Goal: Navigation & Orientation: Find specific page/section

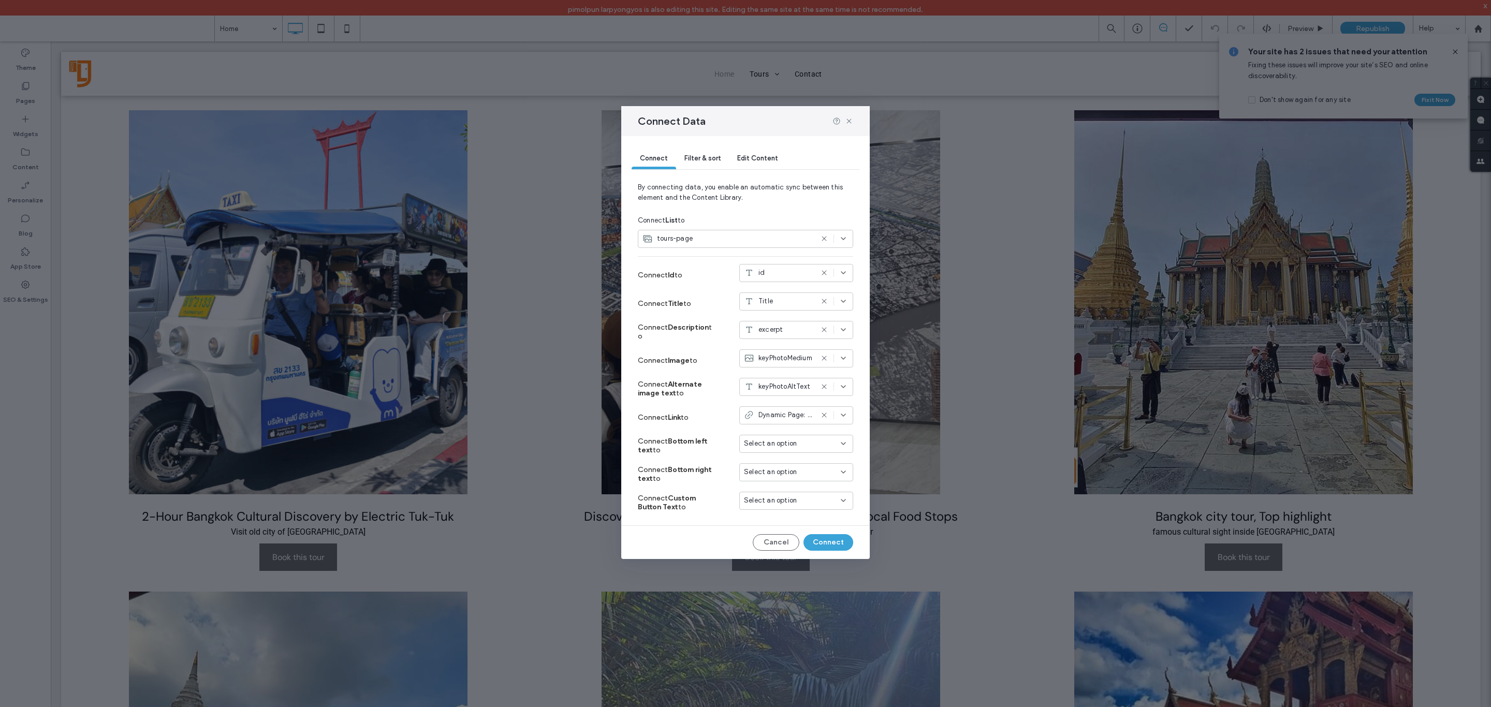
click at [468, 386] on div "Connect Data Connect Filter & sort Edit Content By connecting data, you enable …" at bounding box center [745, 353] width 1491 height 707
click at [847, 120] on icon at bounding box center [849, 121] width 8 height 8
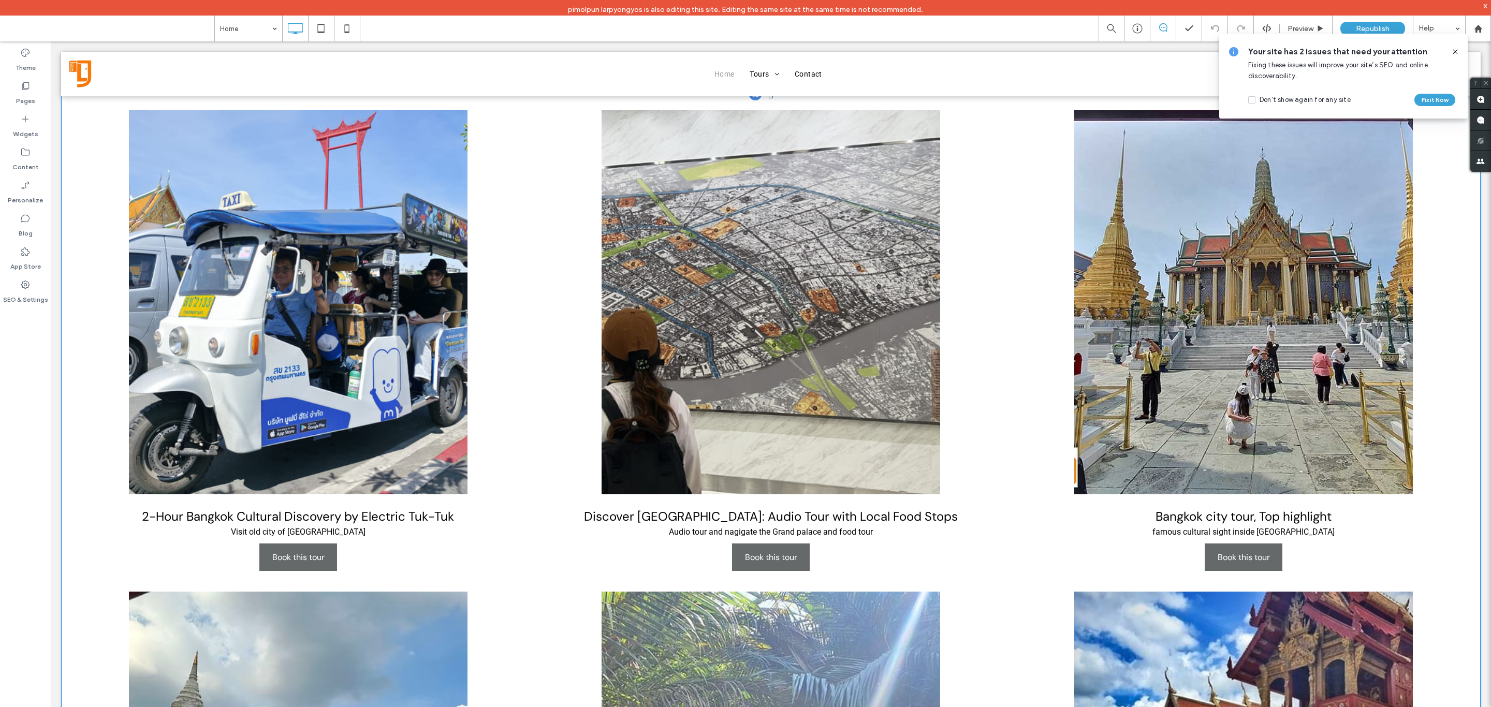
click at [550, 308] on span at bounding box center [771, 625] width 1420 height 1062
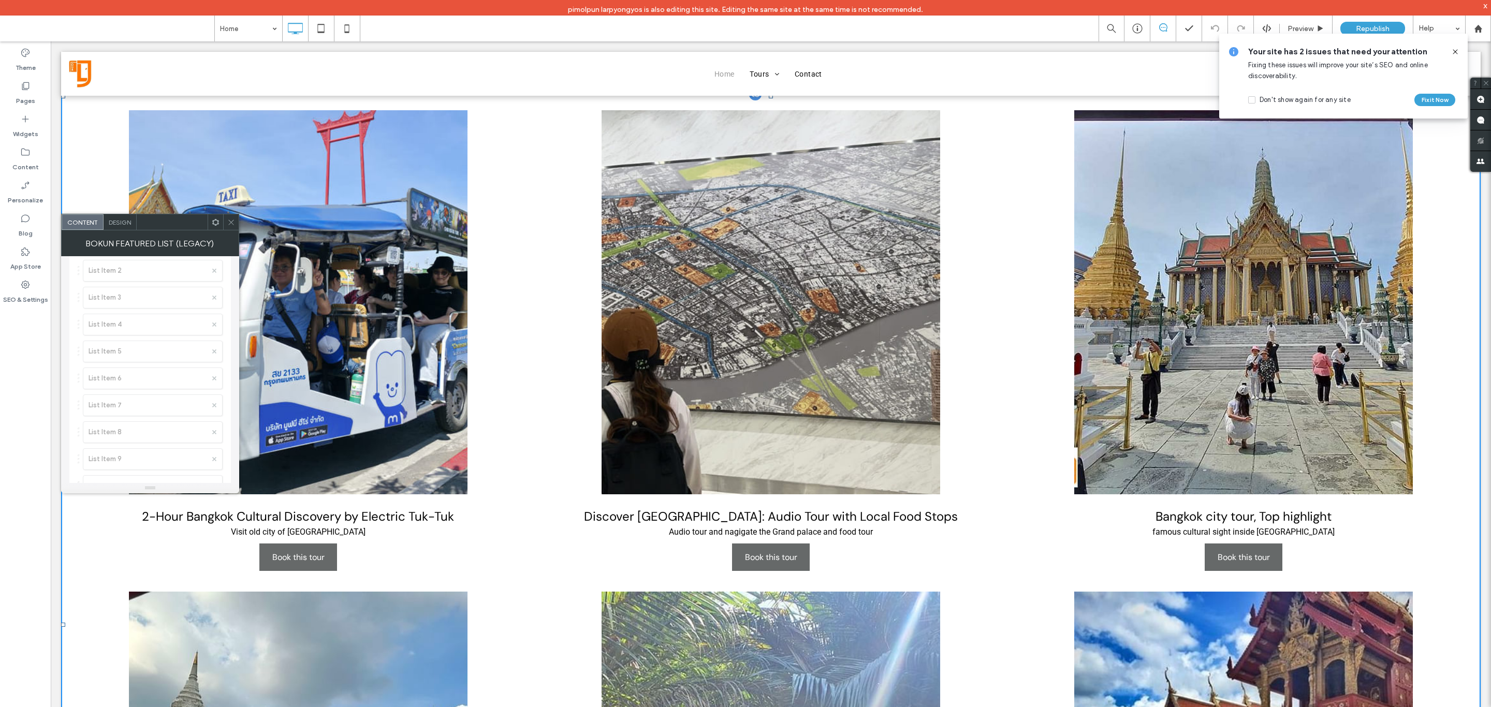
scroll to position [78, 0]
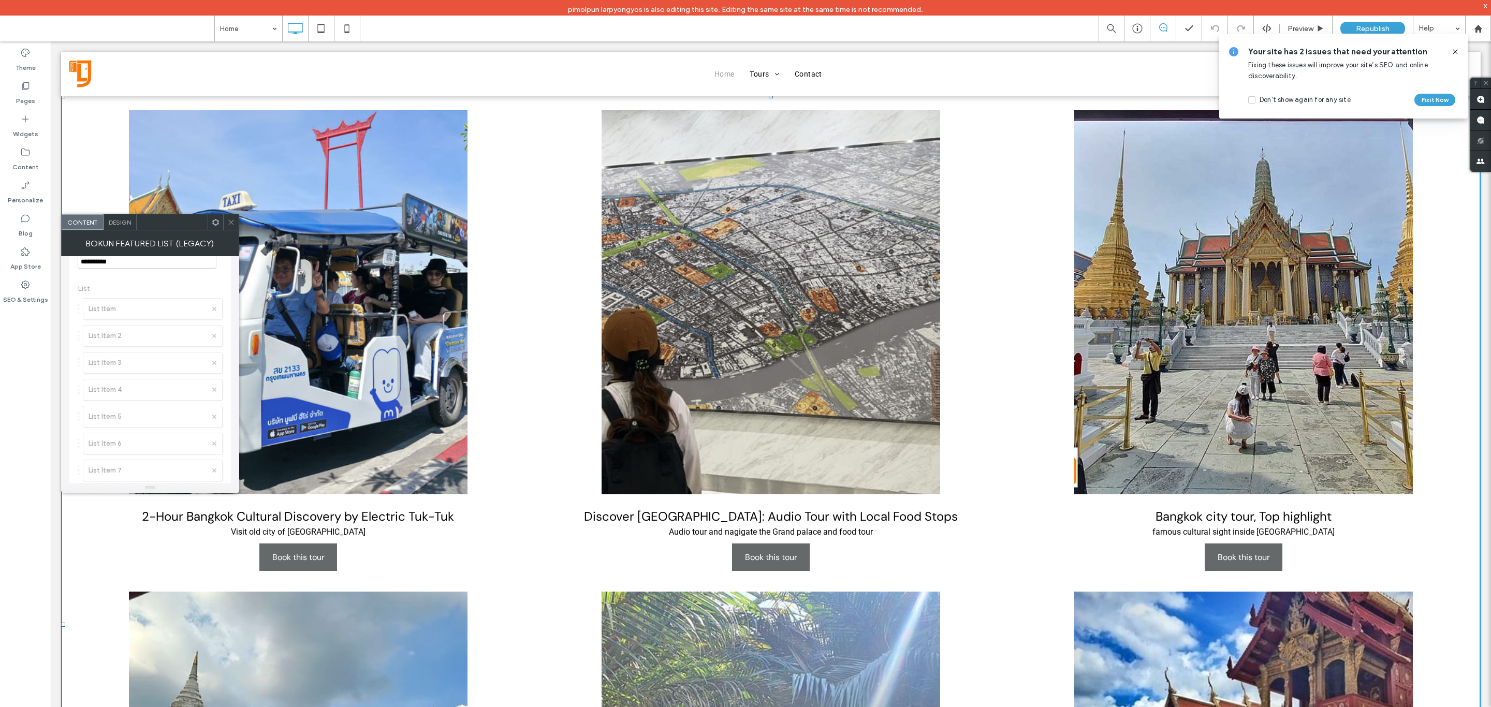
click at [232, 216] on span at bounding box center [231, 222] width 8 height 16
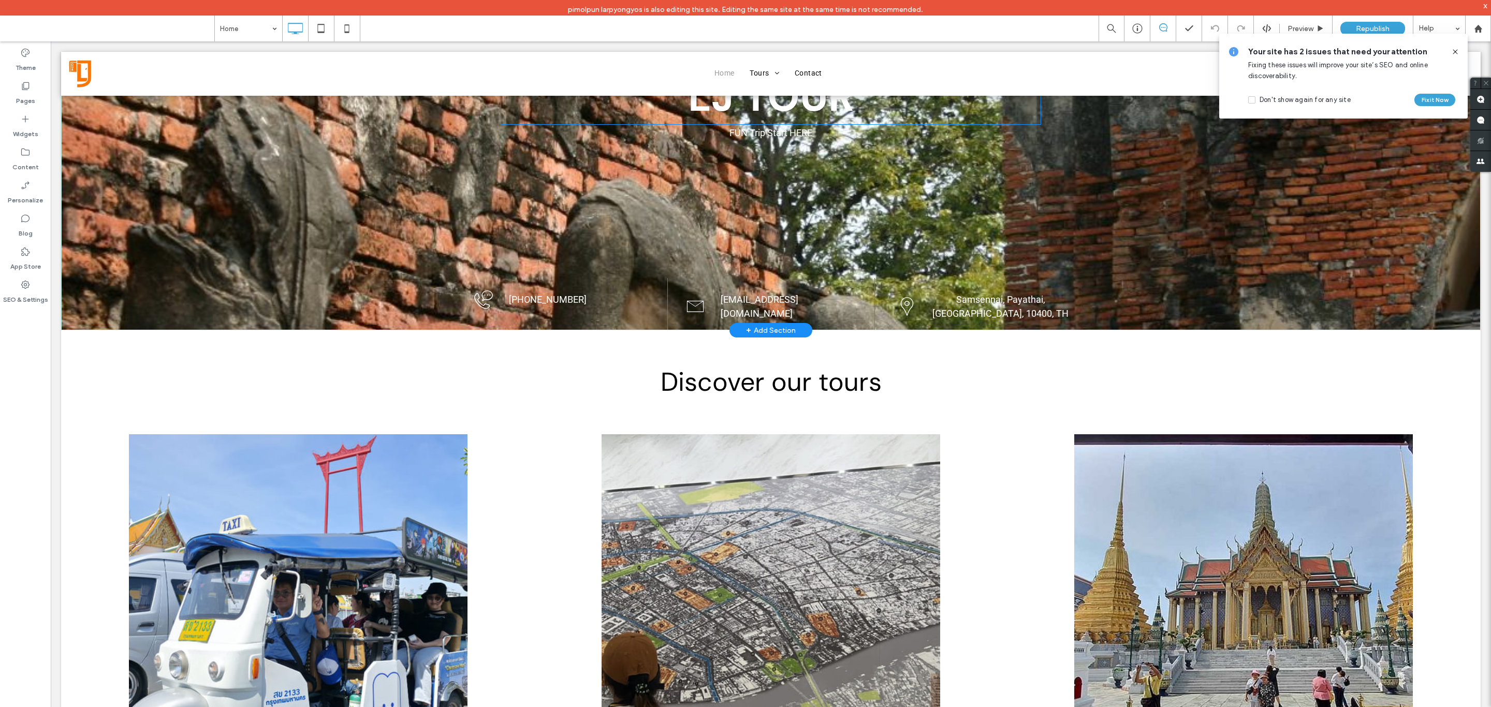
scroll to position [0, 0]
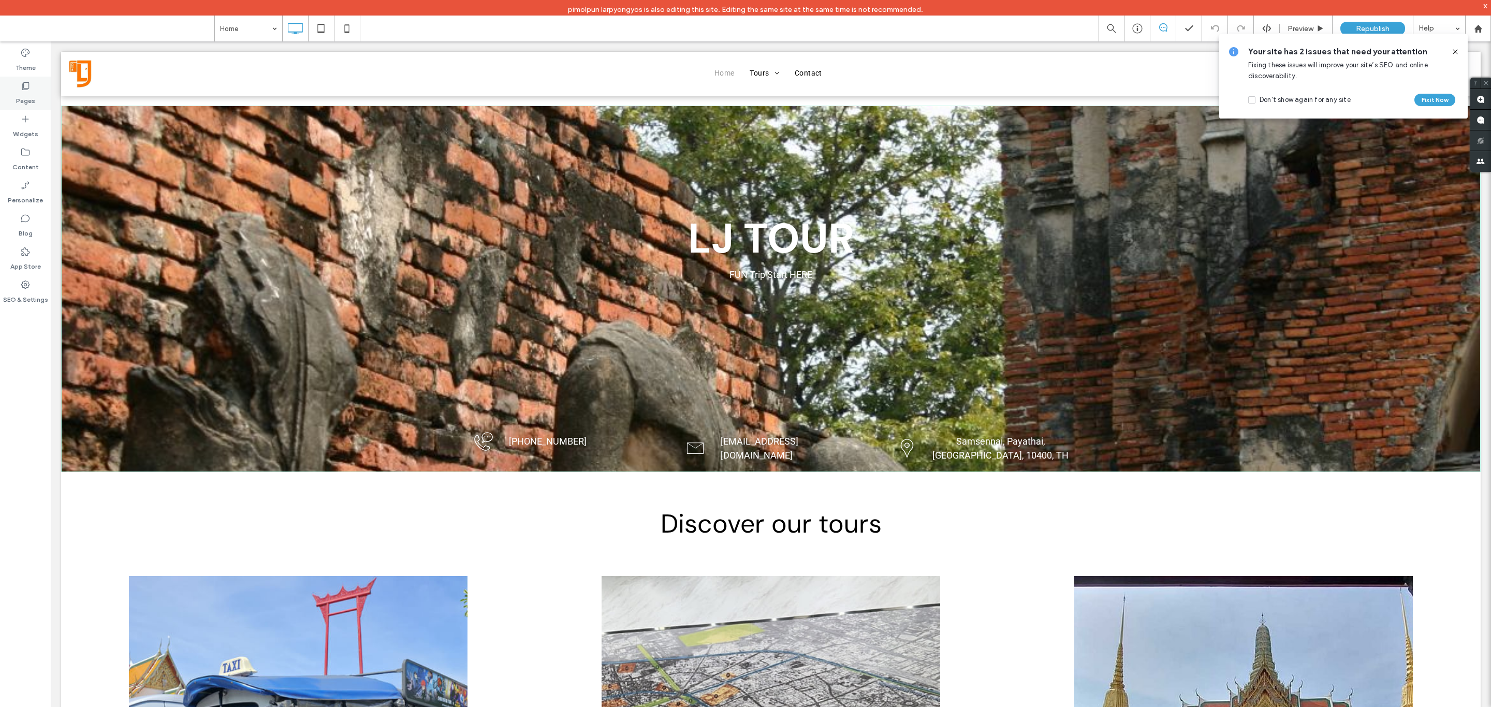
click at [28, 88] on use at bounding box center [25, 86] width 7 height 8
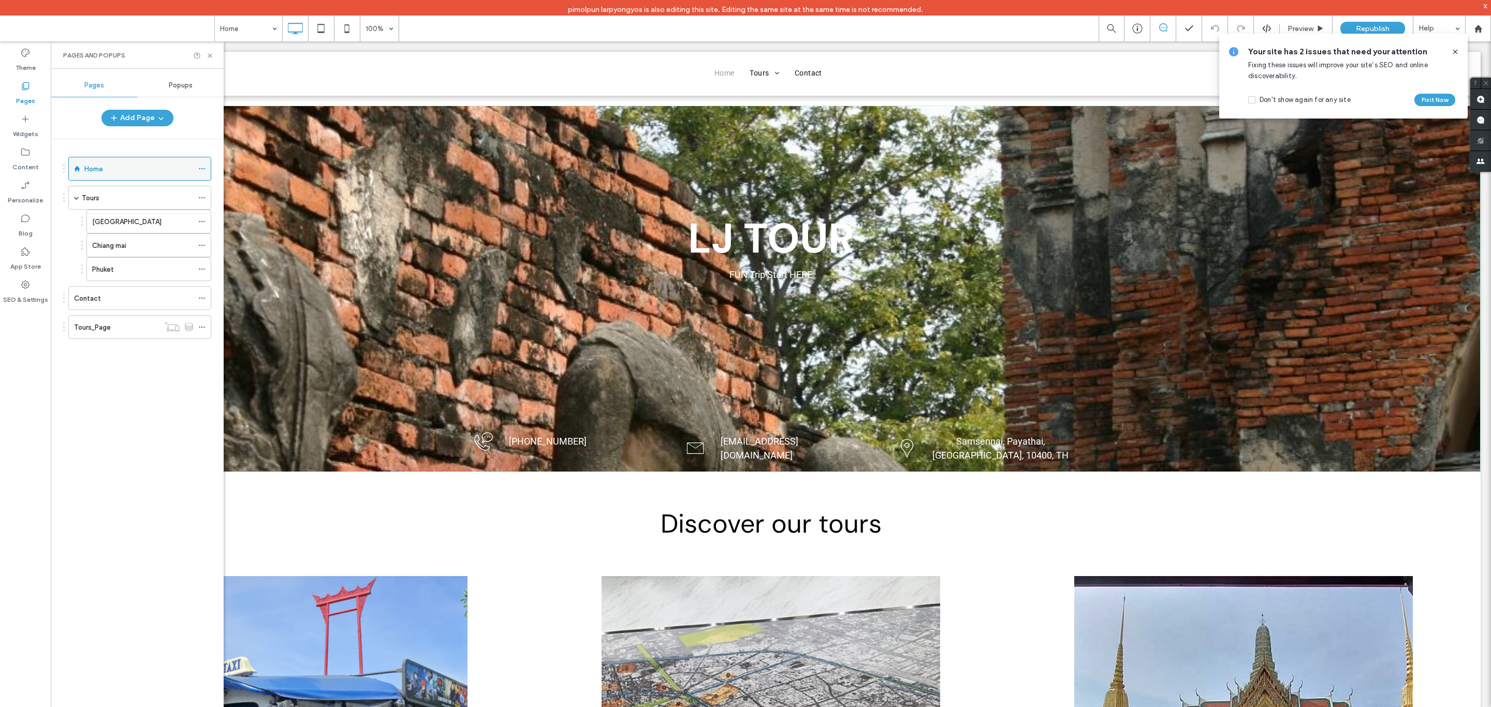
click at [114, 168] on div "Home" at bounding box center [138, 169] width 109 height 11
click at [207, 54] on icon at bounding box center [210, 56] width 8 height 8
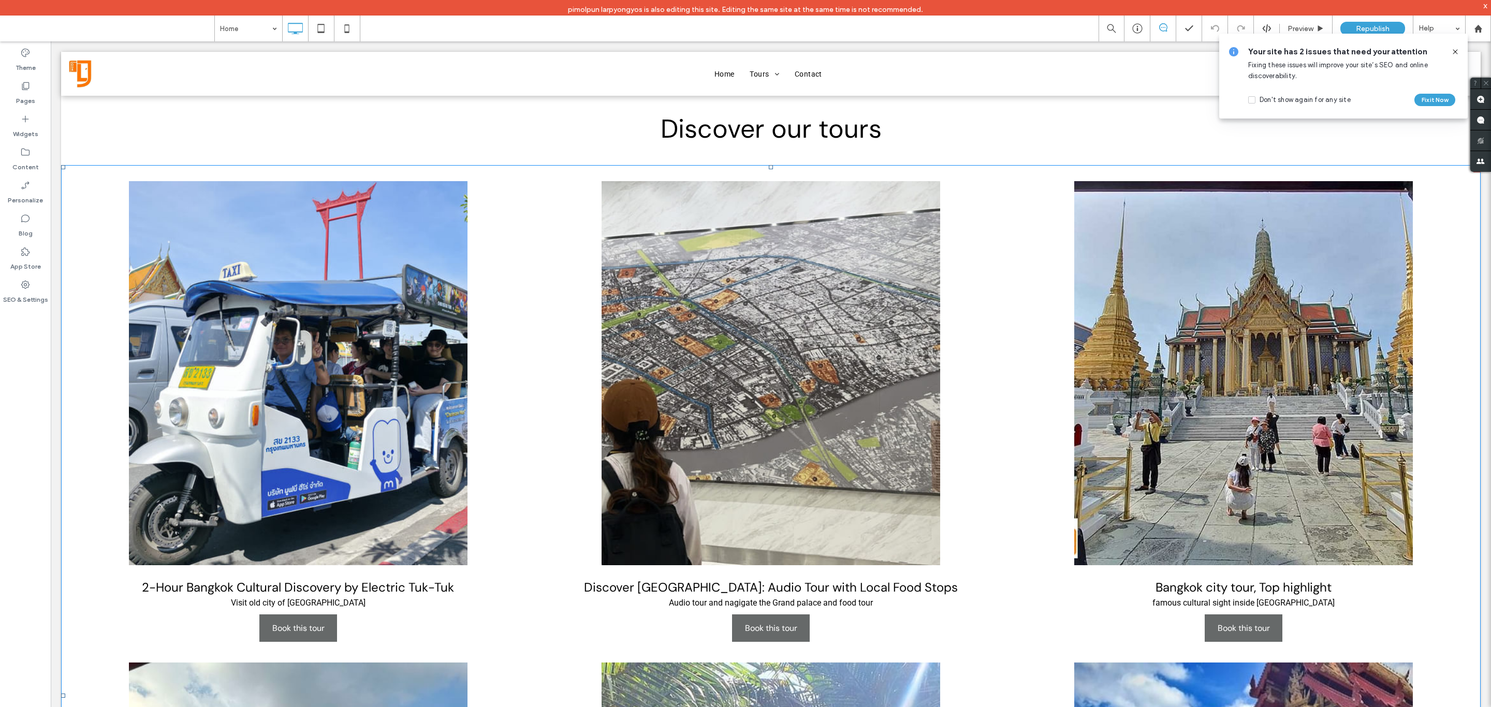
scroll to position [311, 0]
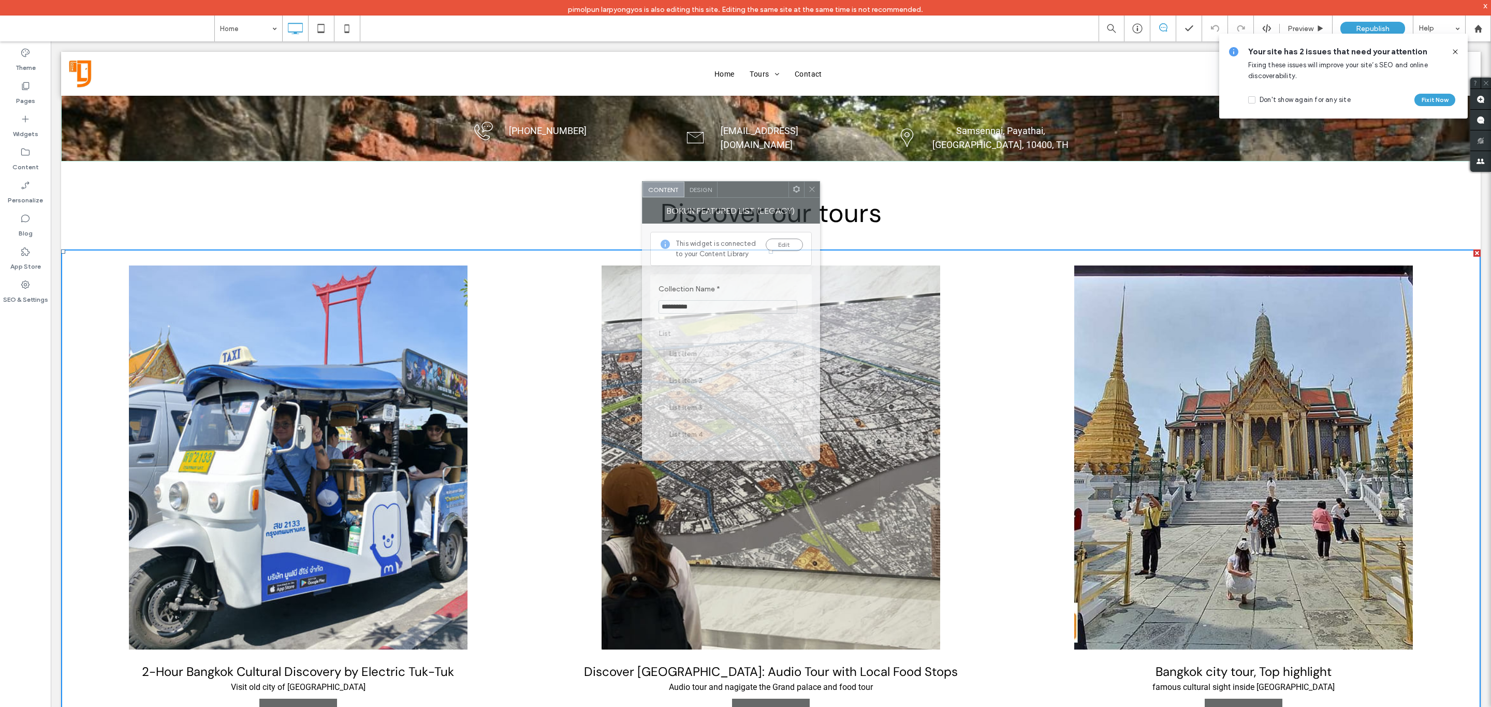
drag, startPoint x: 182, startPoint y: 224, endPoint x: 763, endPoint y: 191, distance: 581.9
click at [763, 191] on div at bounding box center [753, 190] width 71 height 16
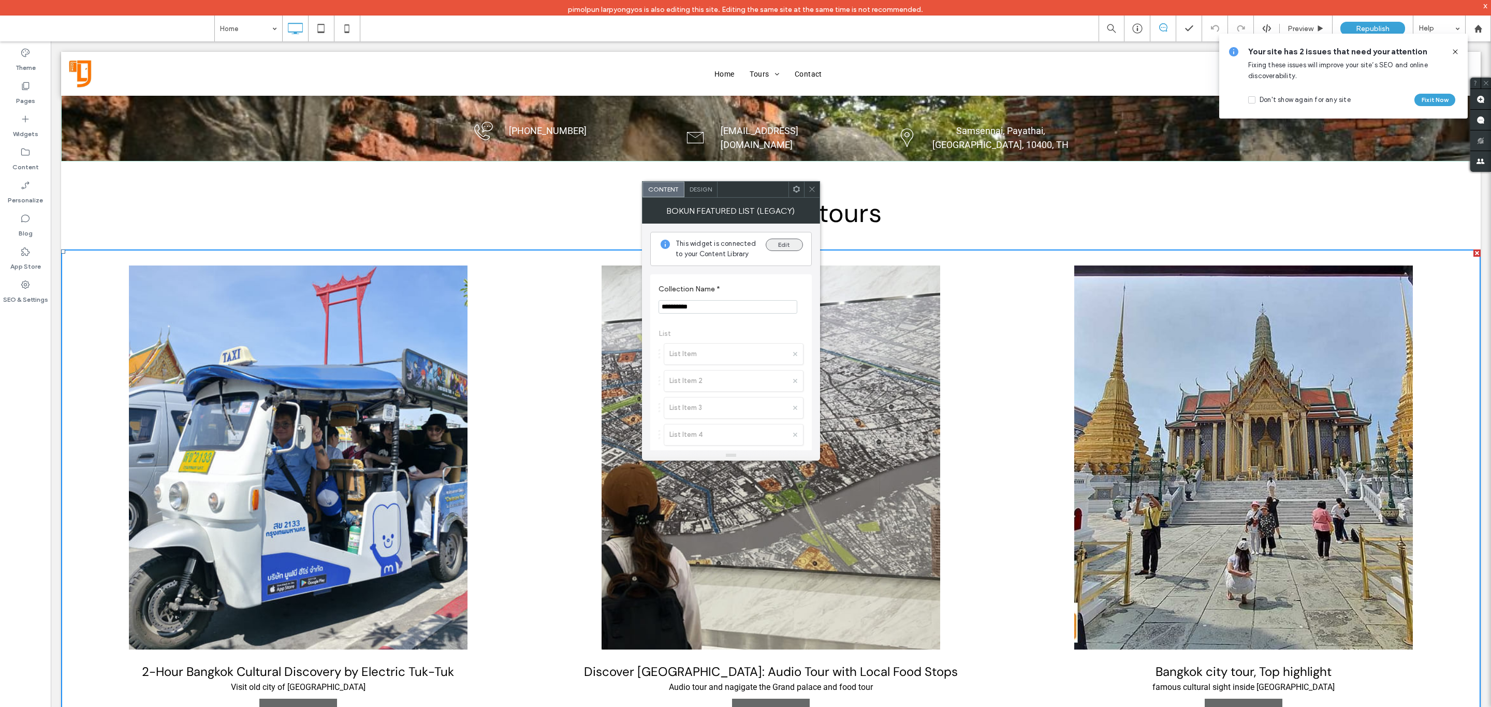
click at [784, 249] on button "Edit" at bounding box center [784, 245] width 37 height 12
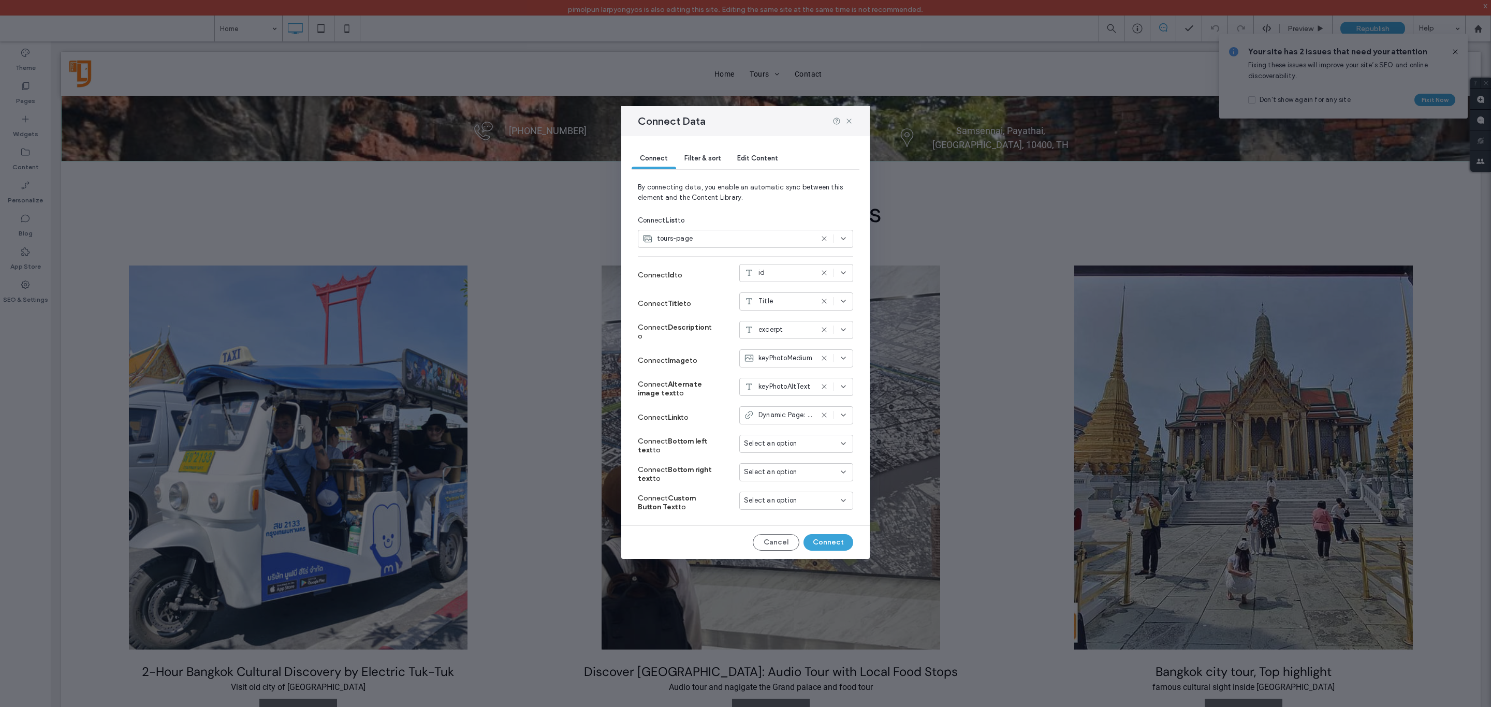
click at [773, 418] on span "Dynamic Page: Tours_Page" at bounding box center [786, 415] width 54 height 10
click at [774, 433] on span "Dynamic Page: Tours_Page" at bounding box center [803, 434] width 81 height 10
click at [709, 416] on label "Connect Link to" at bounding box center [677, 417] width 78 height 19
click at [779, 418] on span "Dynamic Page: Tours_Page" at bounding box center [786, 415] width 54 height 10
click at [779, 437] on span "Dynamic Page: Tours_Page" at bounding box center [803, 434] width 81 height 10
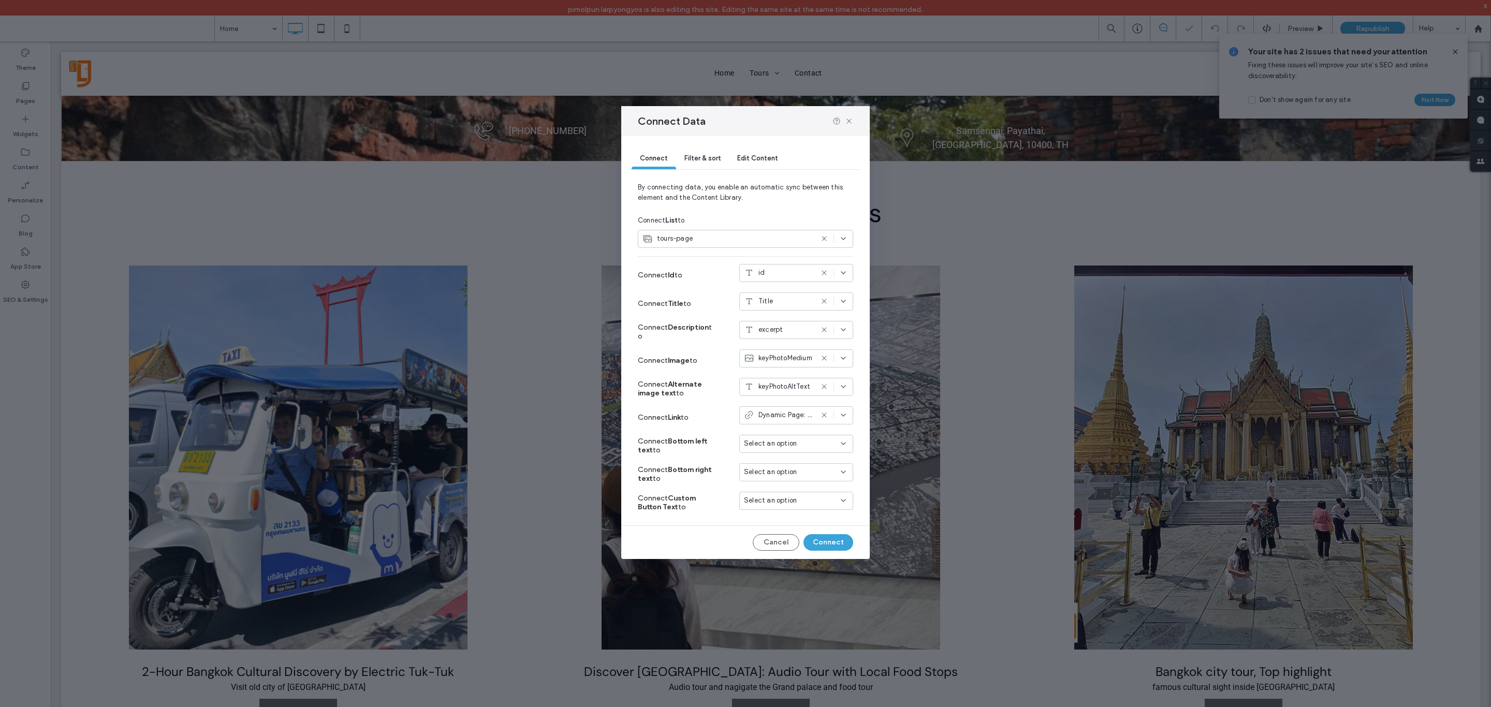
click at [714, 428] on div "Connect Link to Dynamic Page: Tours_Page" at bounding box center [745, 417] width 215 height 28
click at [849, 121] on use at bounding box center [849, 121] width 5 height 5
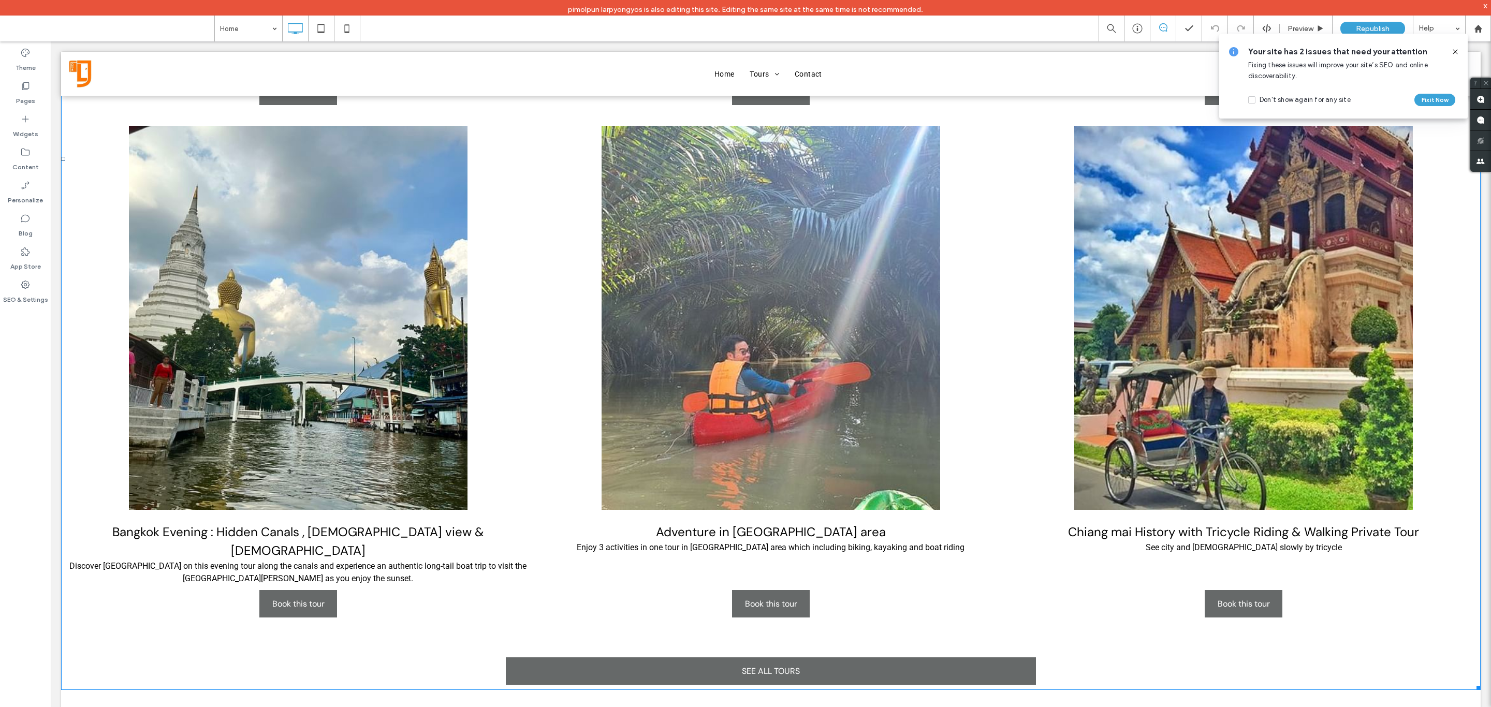
scroll to position [854, 0]
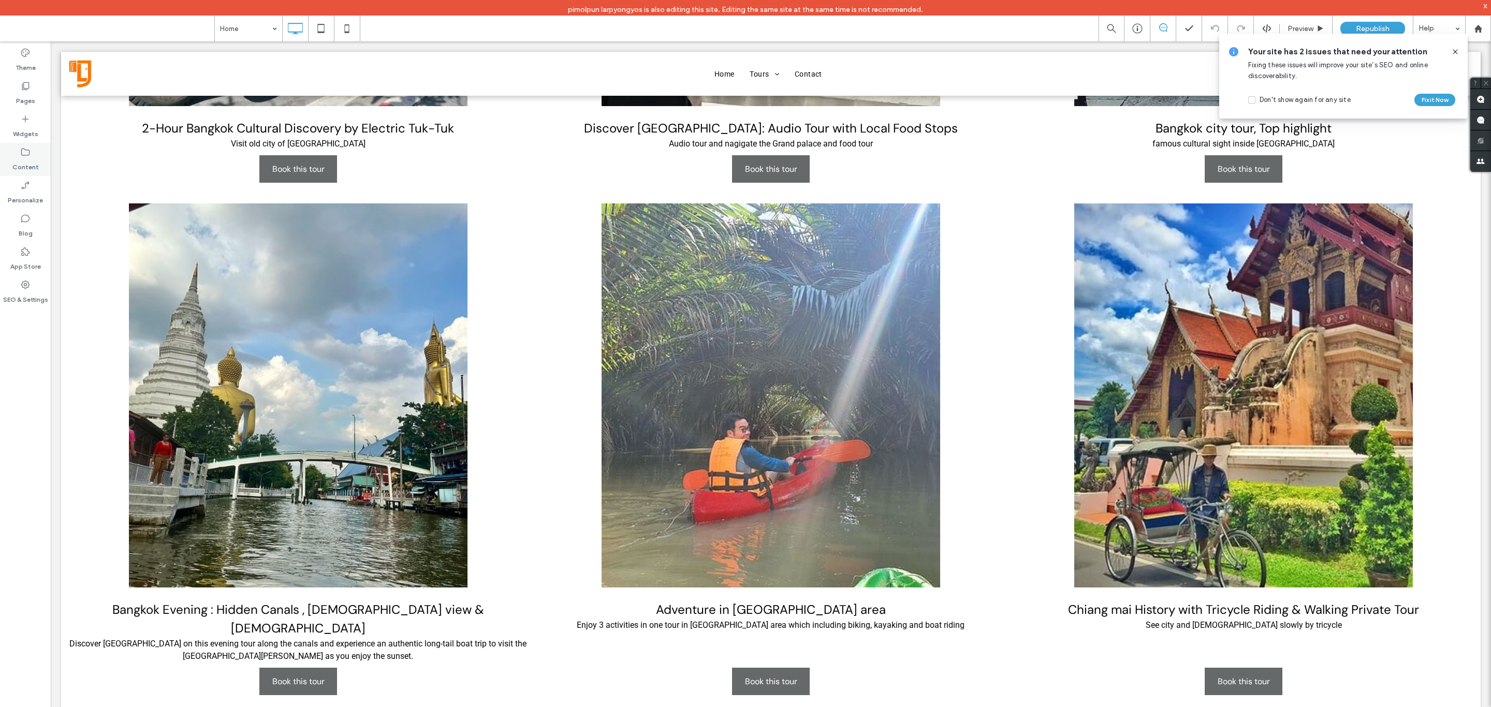
click at [23, 165] on label "Content" at bounding box center [25, 164] width 26 height 14
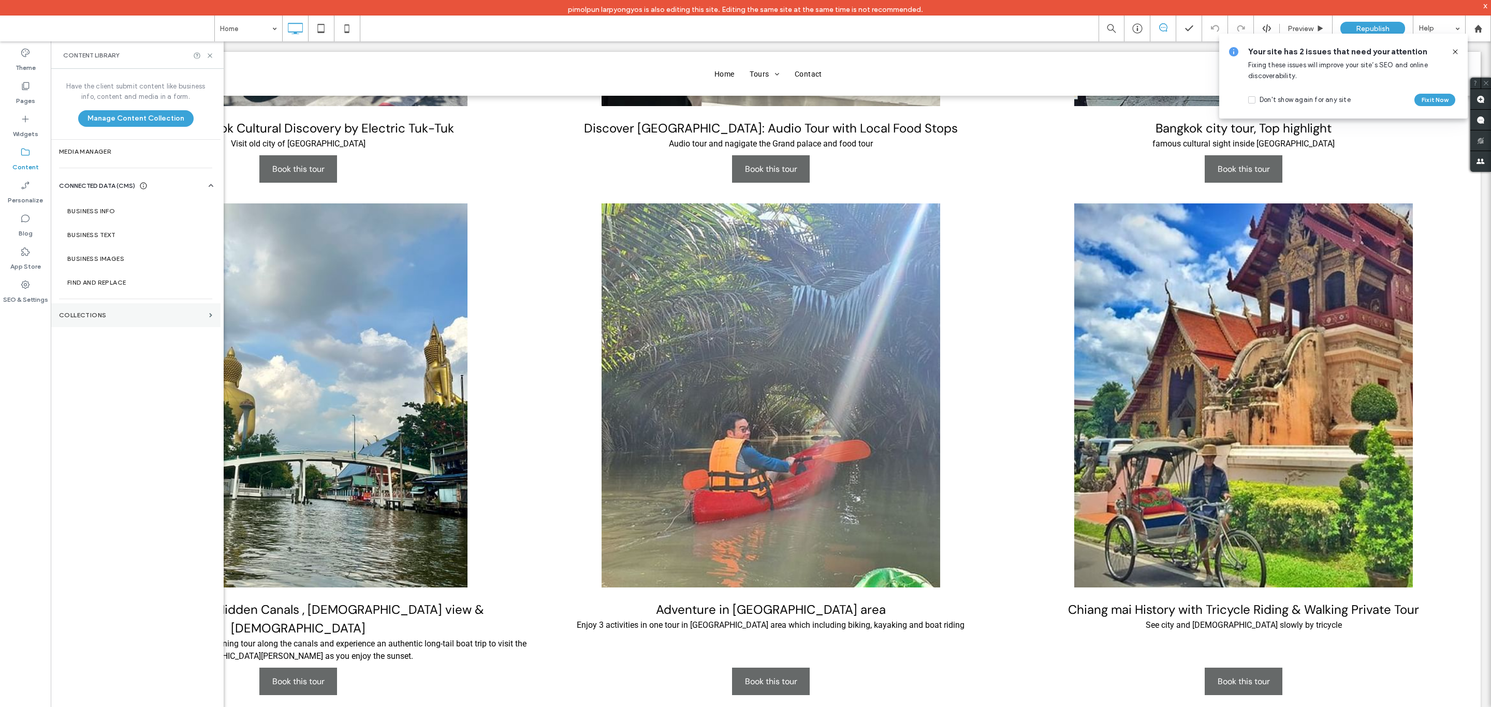
click at [115, 320] on section "Collections" at bounding box center [136, 315] width 170 height 24
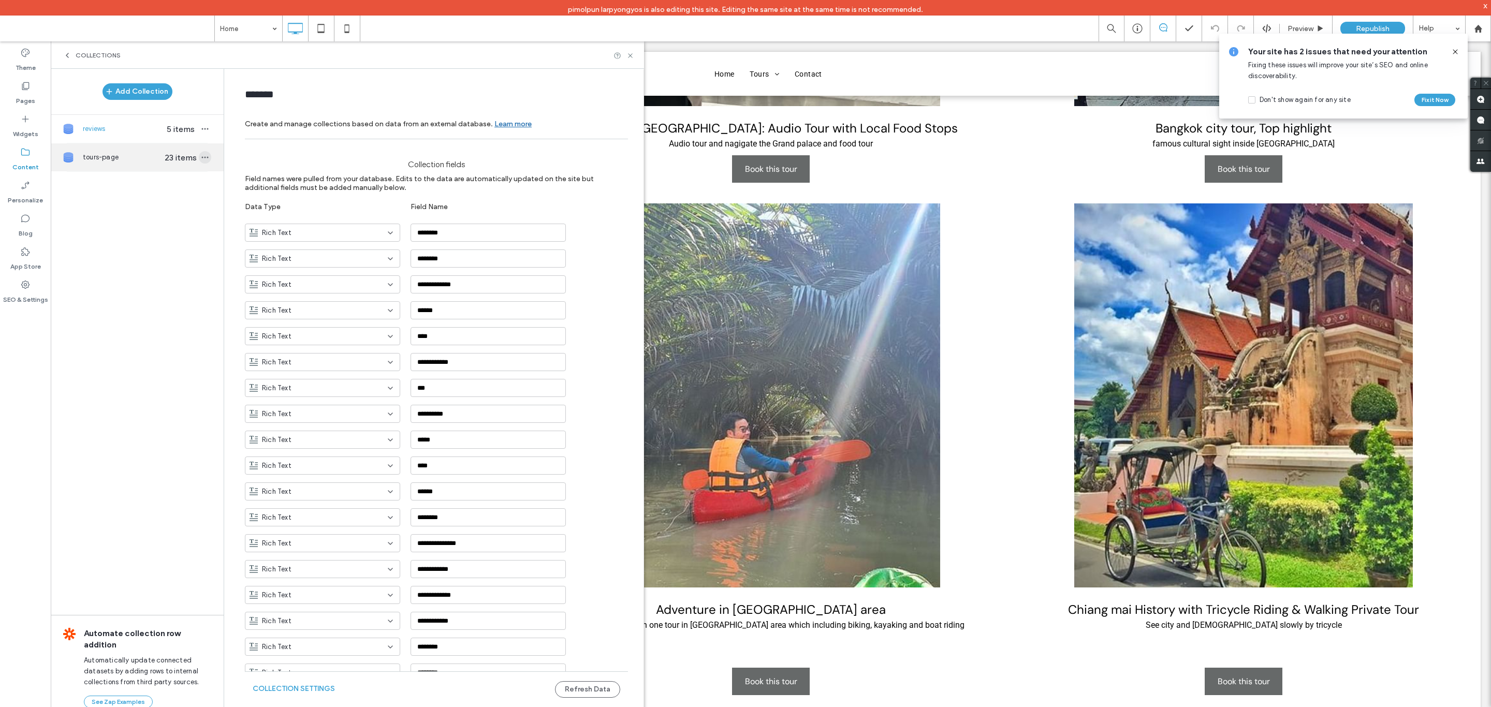
click at [204, 162] on icon "button" at bounding box center [205, 157] width 8 height 8
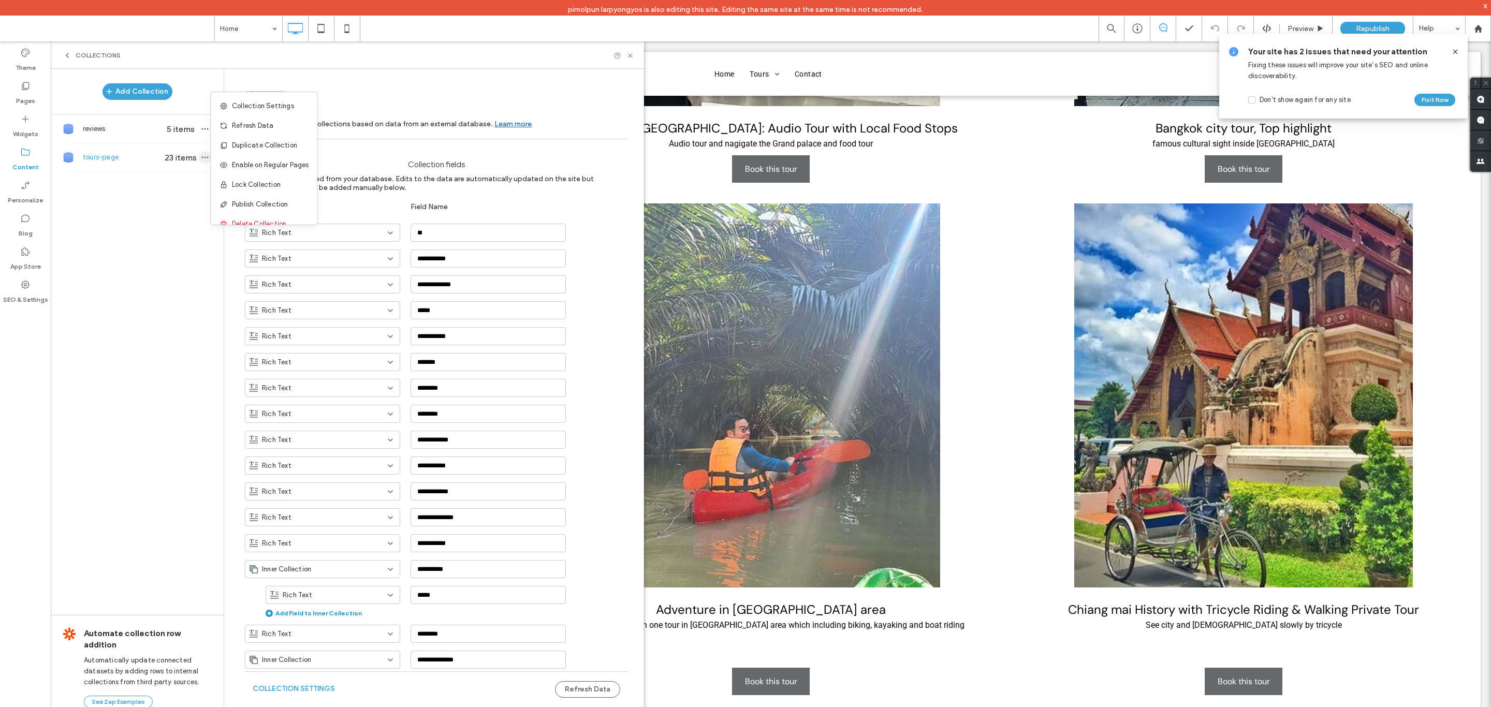
type input "**********"
click at [260, 130] on span "Refresh Data" at bounding box center [252, 126] width 41 height 10
click at [633, 56] on icon at bounding box center [631, 56] width 8 height 8
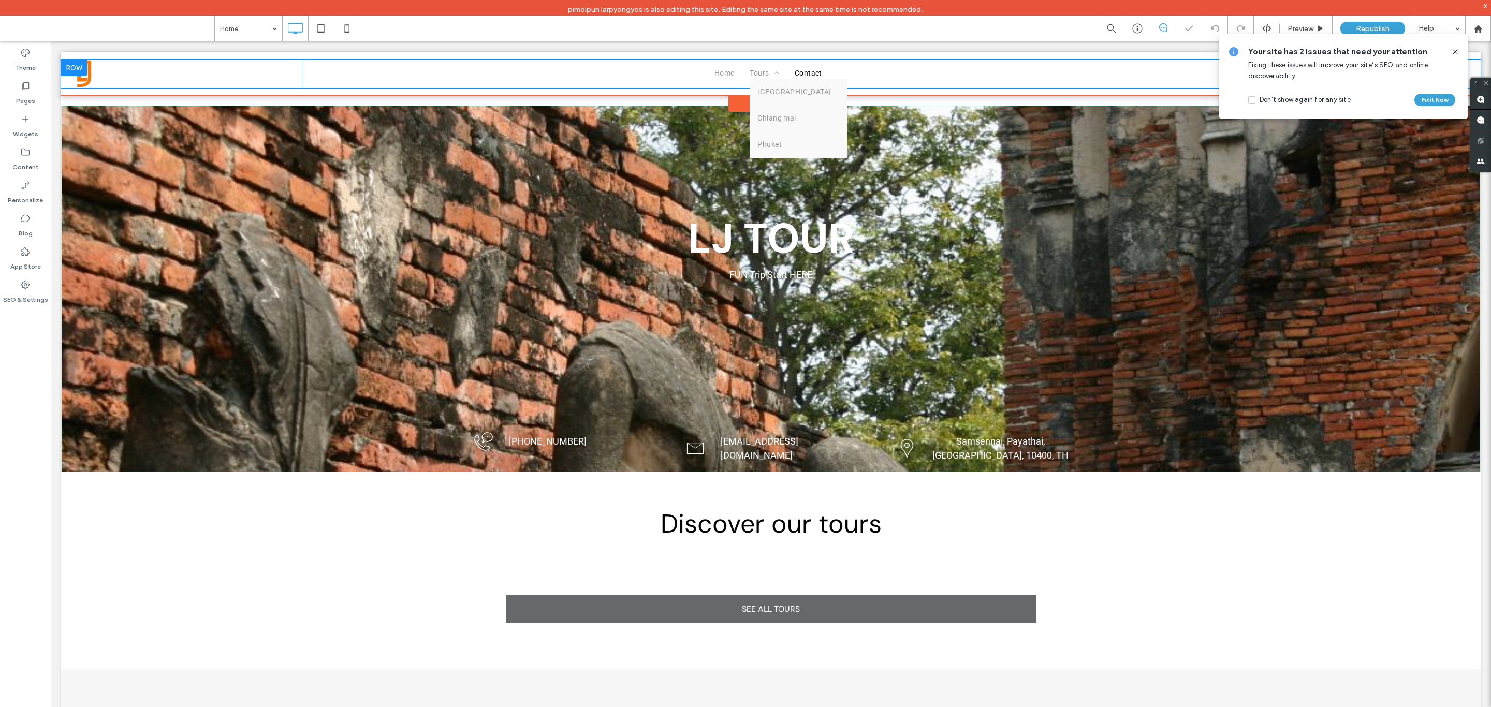
scroll to position [0, 0]
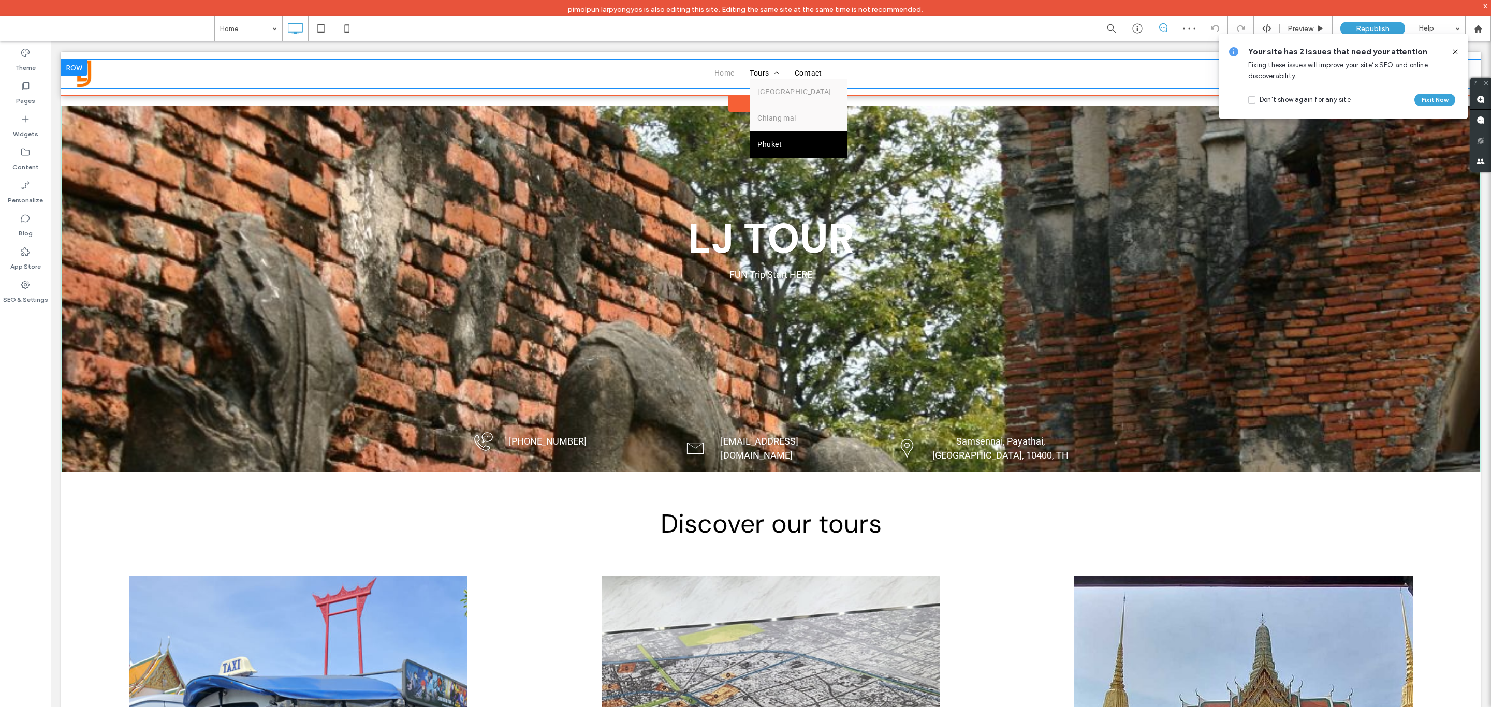
click at [770, 146] on span "Phuket" at bounding box center [770, 144] width 24 height 11
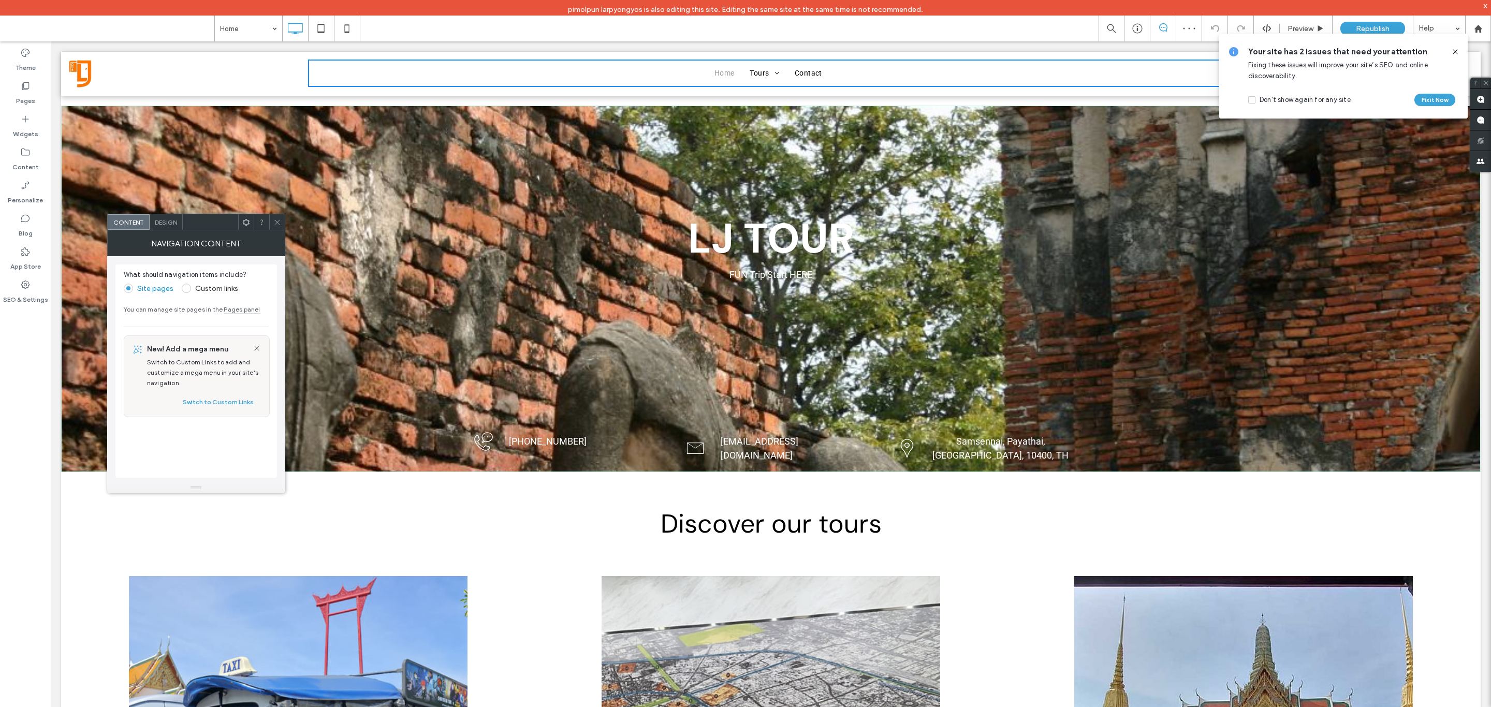
click at [273, 221] on icon at bounding box center [277, 223] width 8 height 8
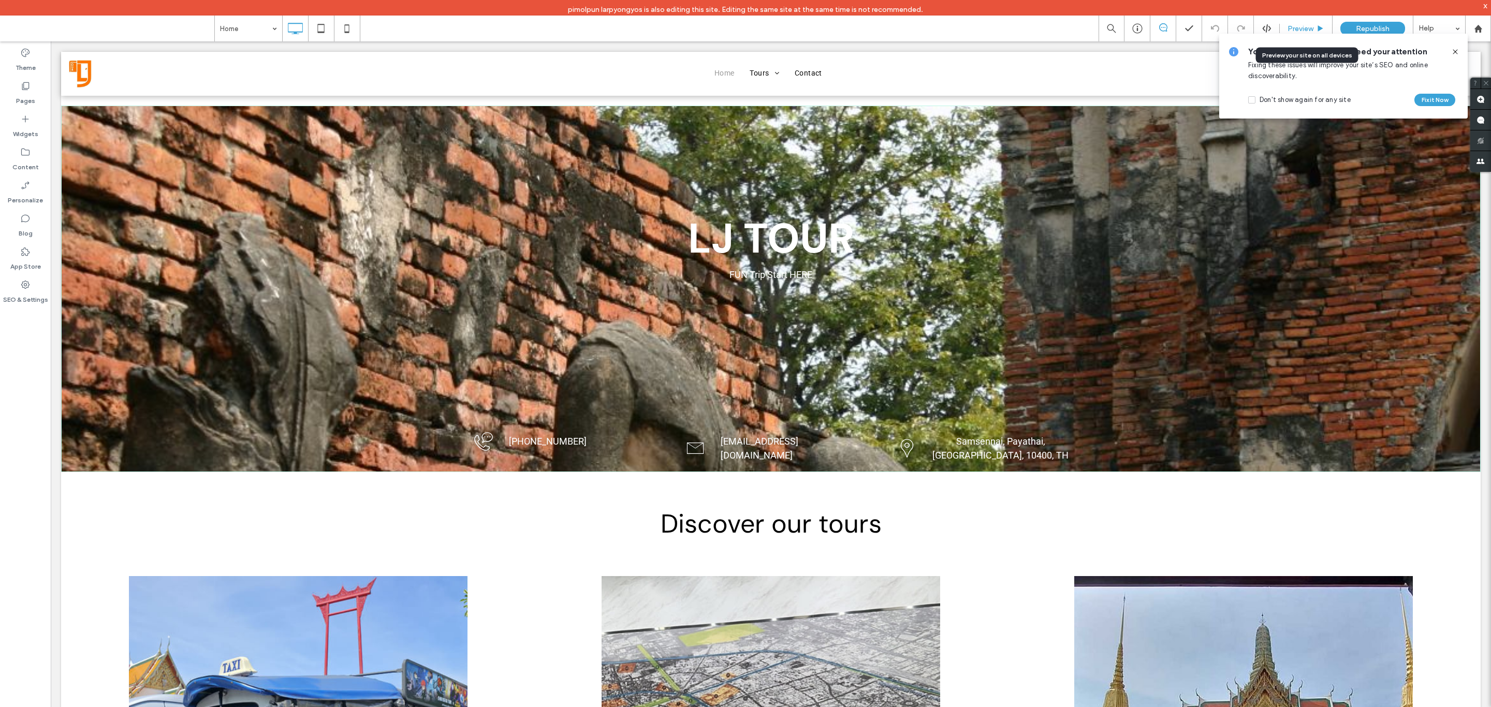
click at [1303, 28] on span "Preview" at bounding box center [1301, 28] width 26 height 9
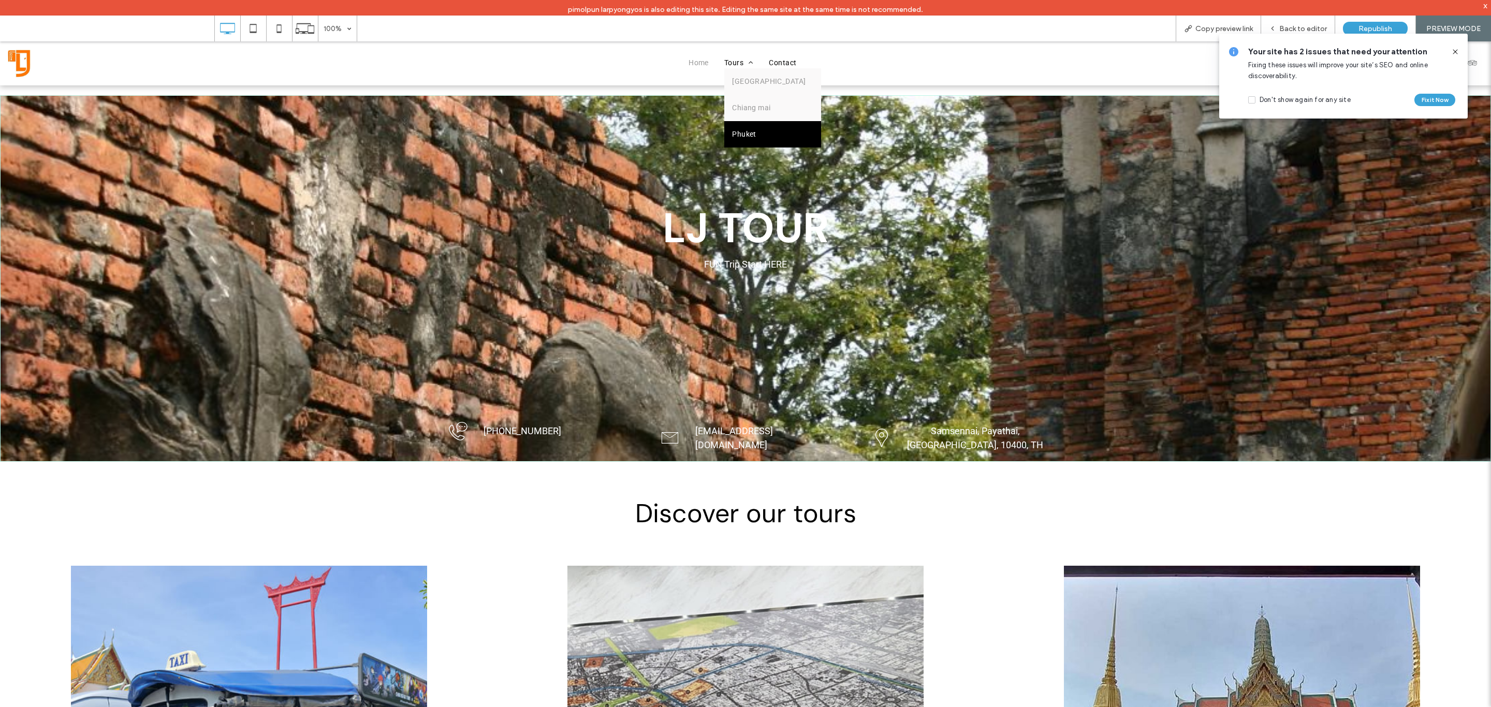
click at [742, 137] on span "Phuket" at bounding box center [744, 134] width 24 height 11
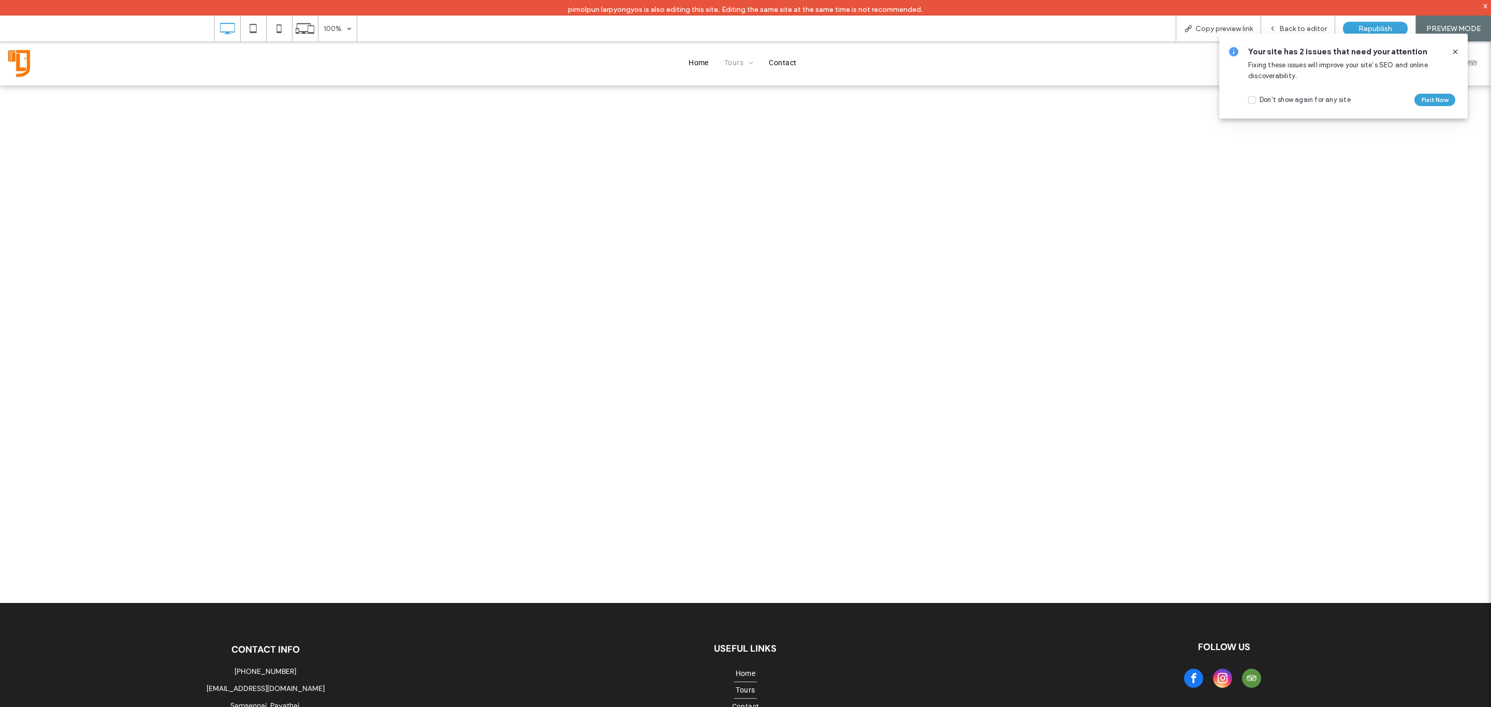
click at [1305, 33] on div "Your site has 2 issues that need your attention Fixing these issues will improv…" at bounding box center [1344, 76] width 254 height 90
click at [1312, 21] on div "Back to editor" at bounding box center [1298, 29] width 74 height 26
click at [1285, 31] on div "Your site has 2 issues that need your attention Fixing these issues will improv…" at bounding box center [1344, 76] width 254 height 90
click at [1292, 25] on span "Back to editor" at bounding box center [1304, 28] width 48 height 9
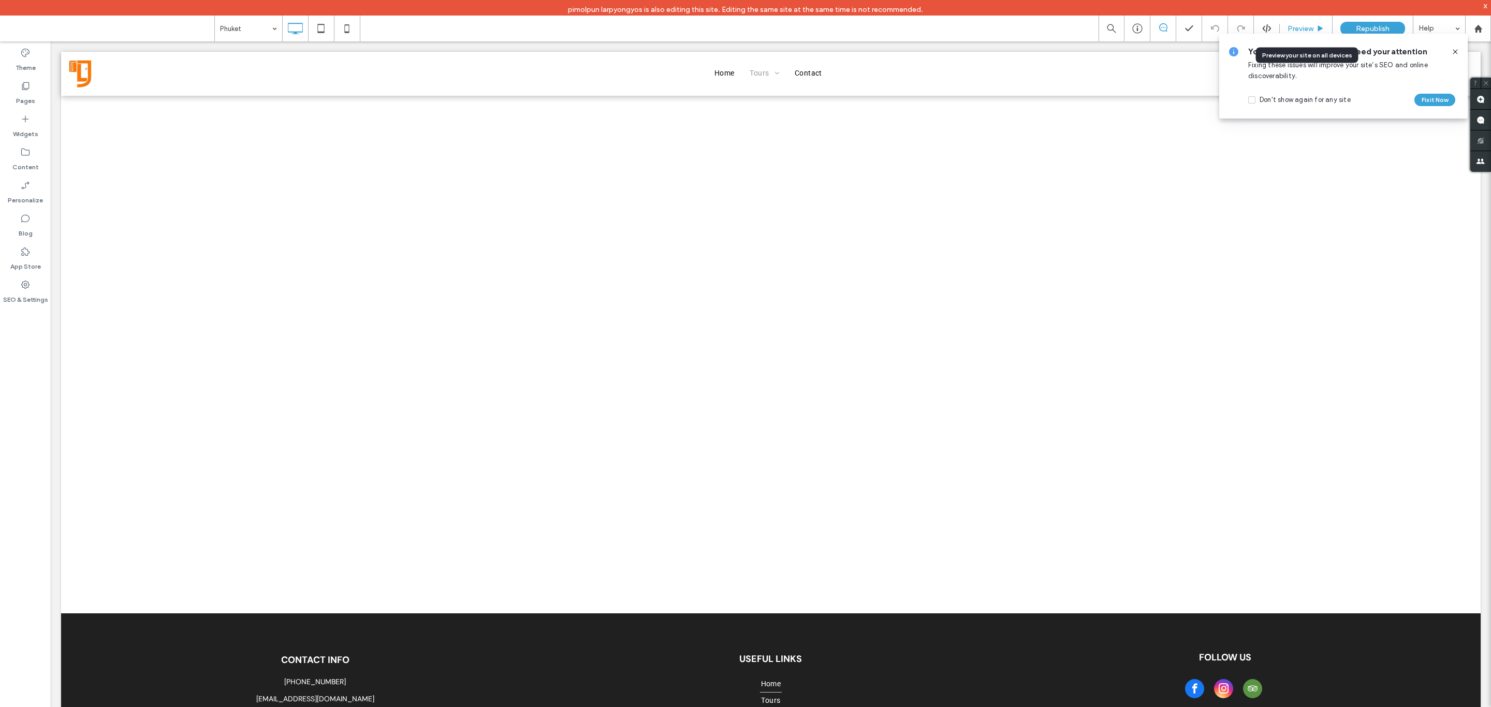
click at [1314, 28] on div "Preview" at bounding box center [1306, 28] width 52 height 9
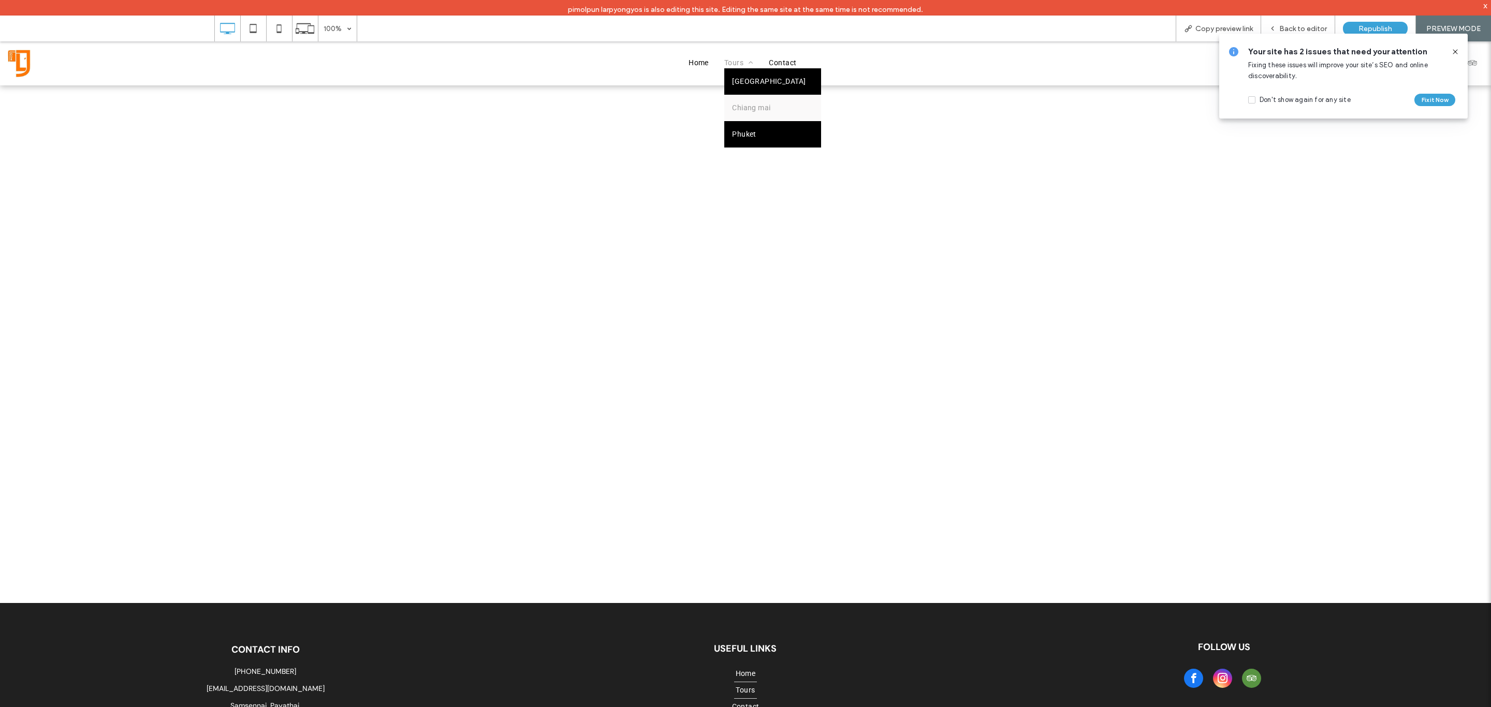
click at [738, 92] on link "[GEOGRAPHIC_DATA]" at bounding box center [772, 81] width 97 height 26
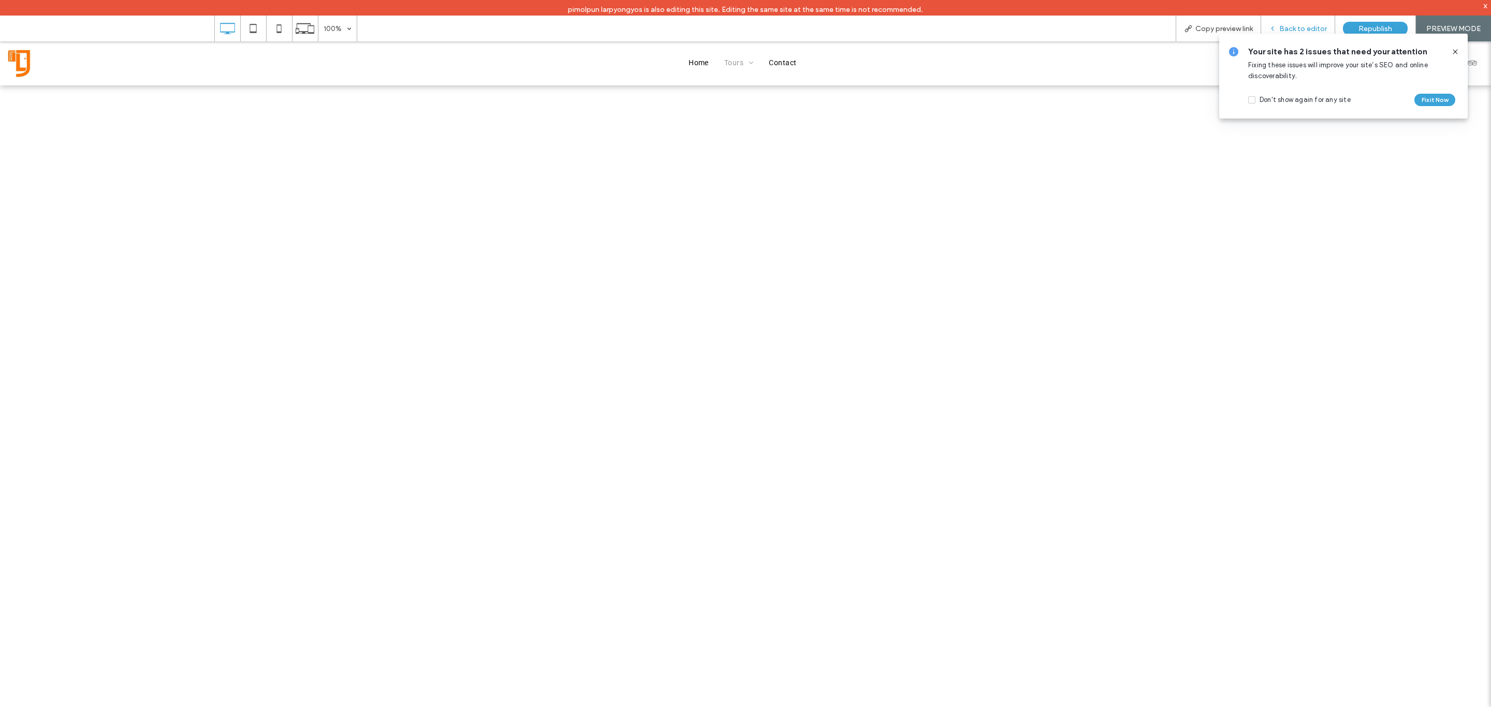
click at [1300, 26] on span "Back to editor" at bounding box center [1304, 28] width 48 height 9
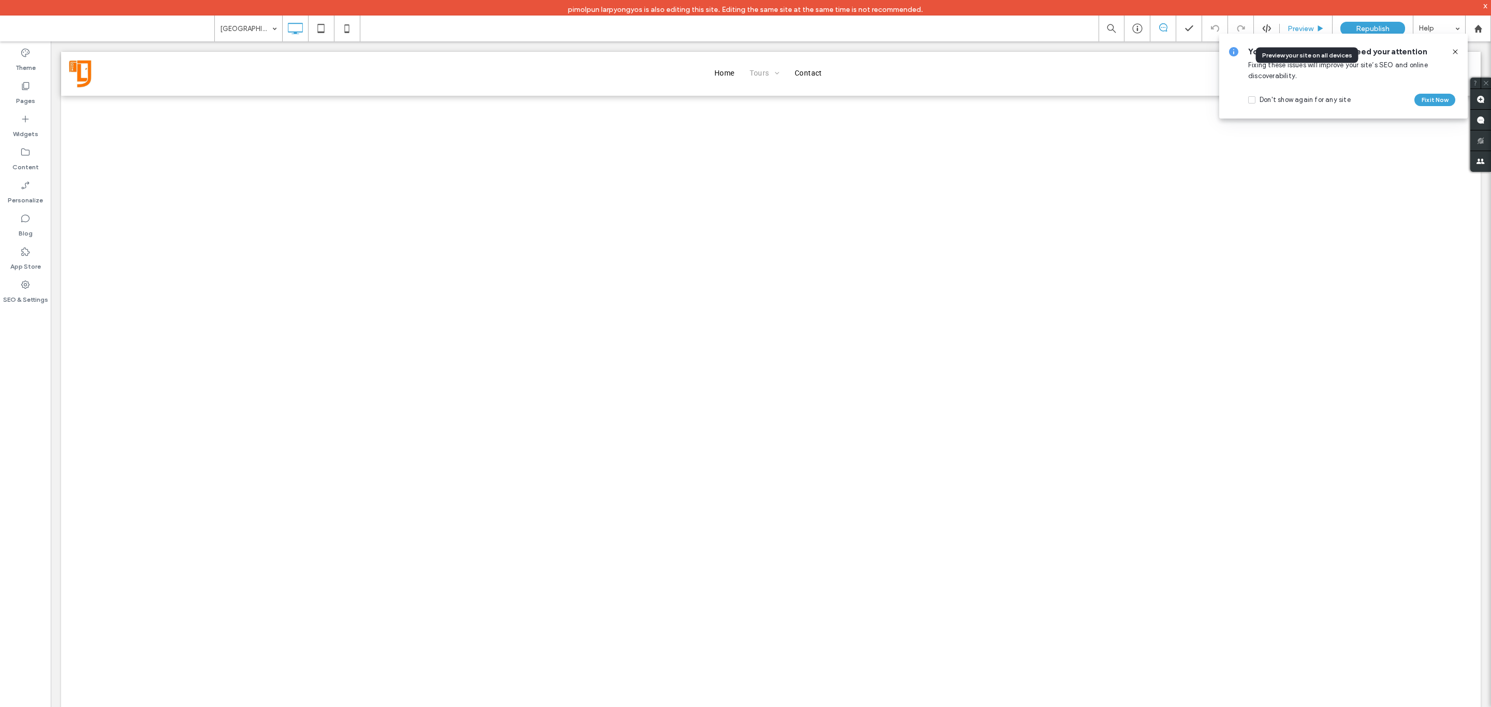
click at [1311, 25] on span "Preview" at bounding box center [1301, 28] width 26 height 9
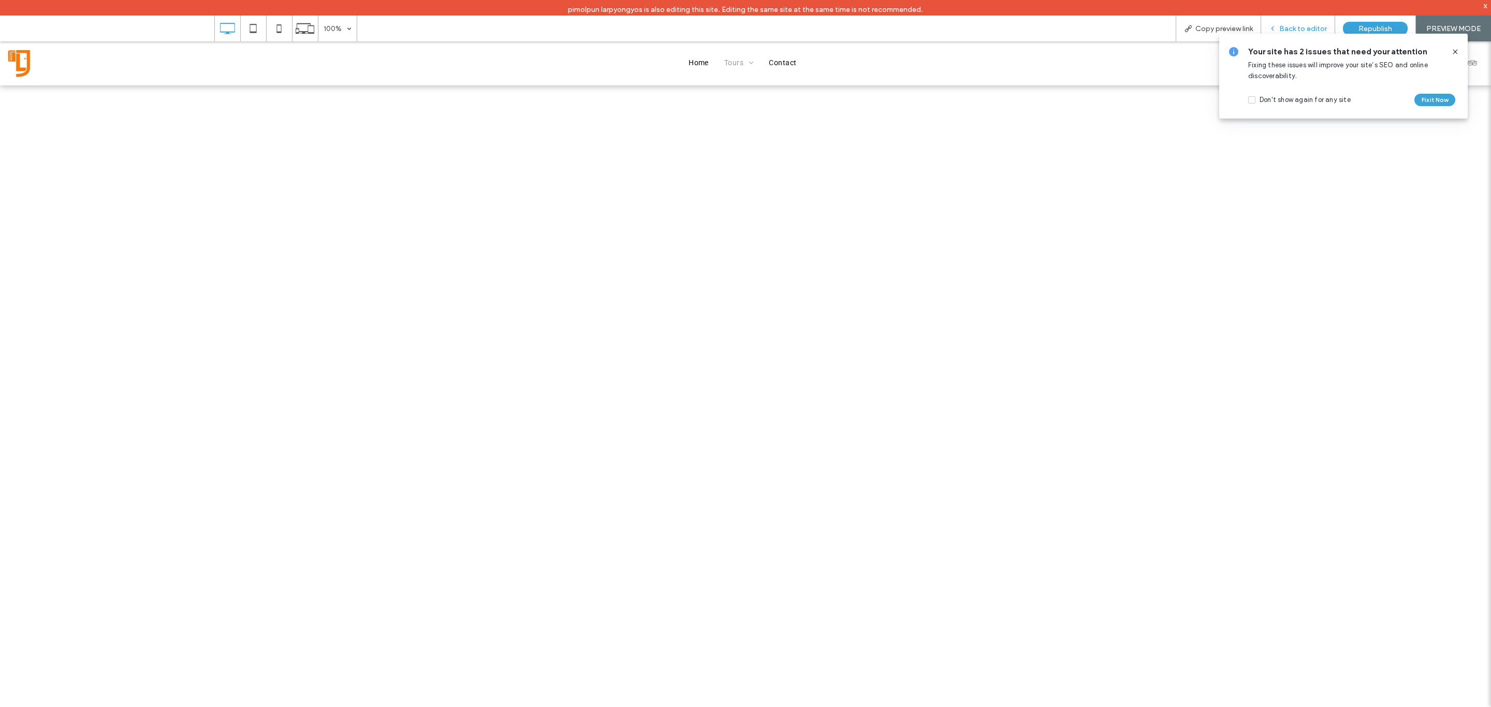
click at [1316, 25] on span "Back to editor" at bounding box center [1304, 28] width 48 height 9
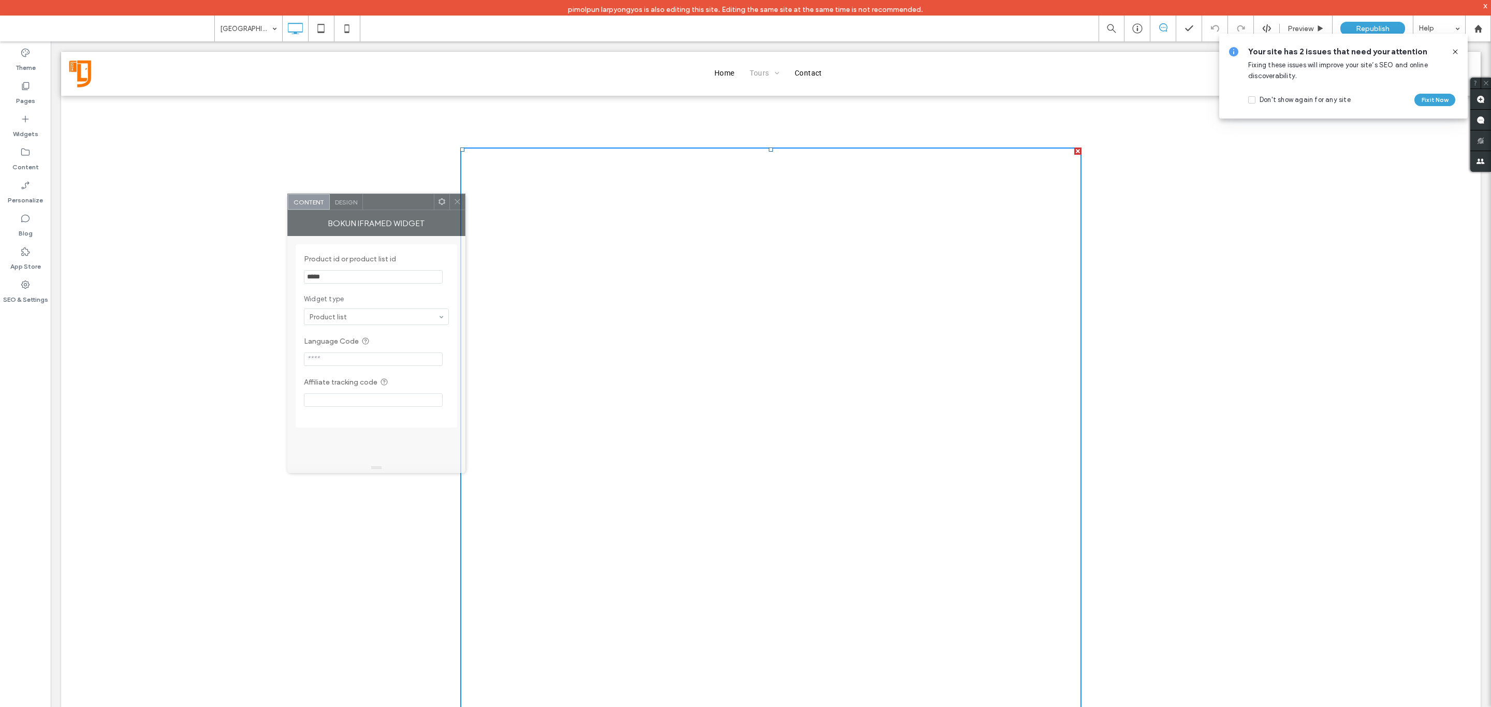
drag, startPoint x: 371, startPoint y: 227, endPoint x: 403, endPoint y: 207, distance: 37.5
click at [403, 207] on div at bounding box center [398, 202] width 71 height 16
click at [25, 101] on label "Pages" at bounding box center [25, 98] width 19 height 14
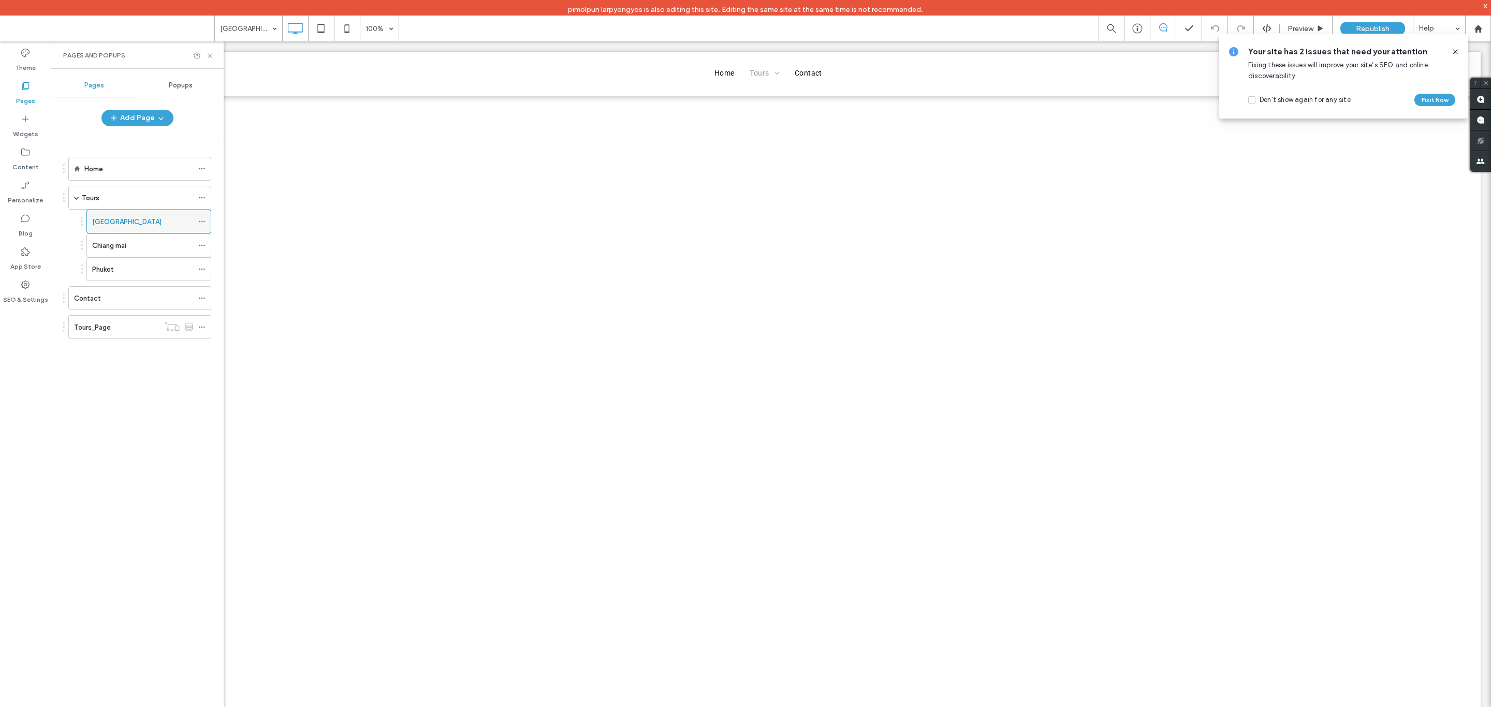
click at [109, 227] on label "[GEOGRAPHIC_DATA]" at bounding box center [126, 222] width 69 height 18
click at [1307, 28] on span "Preview" at bounding box center [1301, 28] width 26 height 9
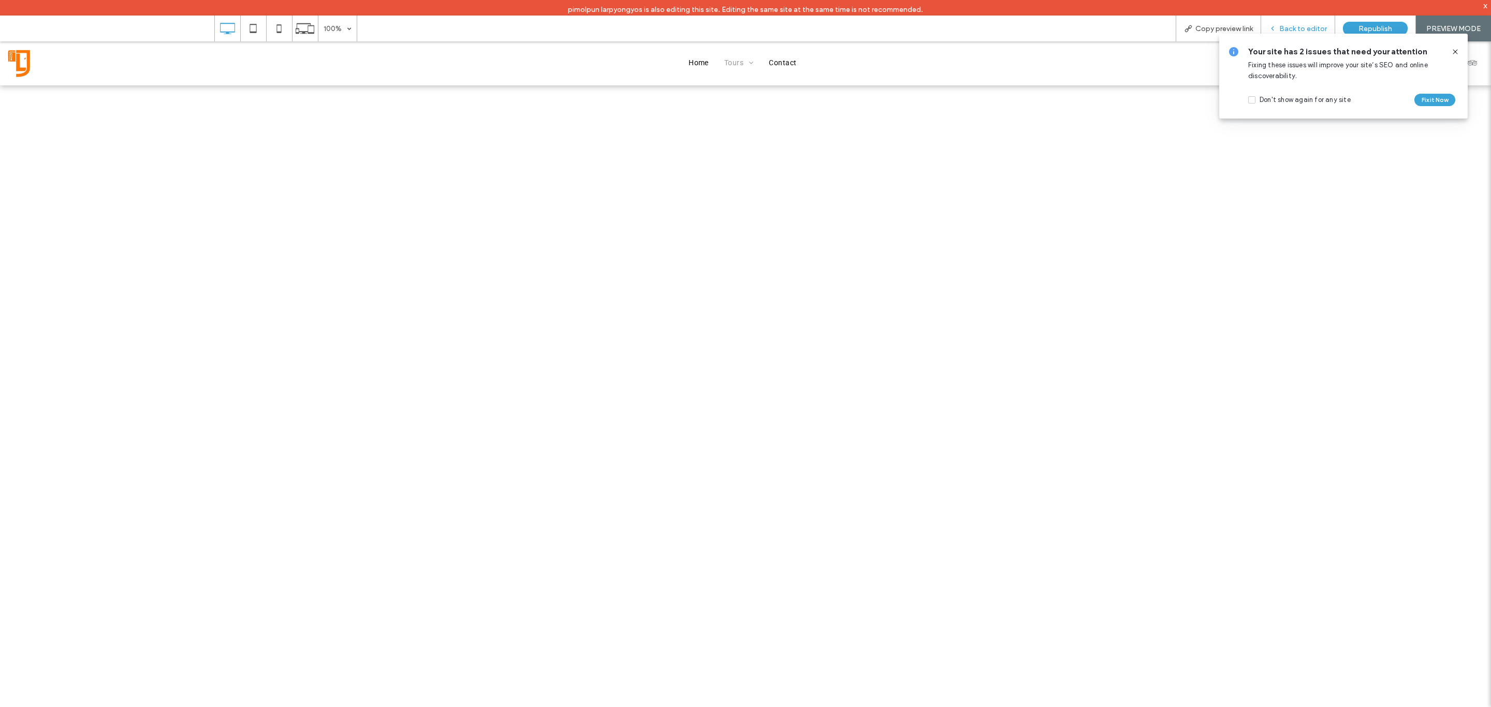
click at [1309, 28] on span "Back to editor" at bounding box center [1304, 28] width 48 height 9
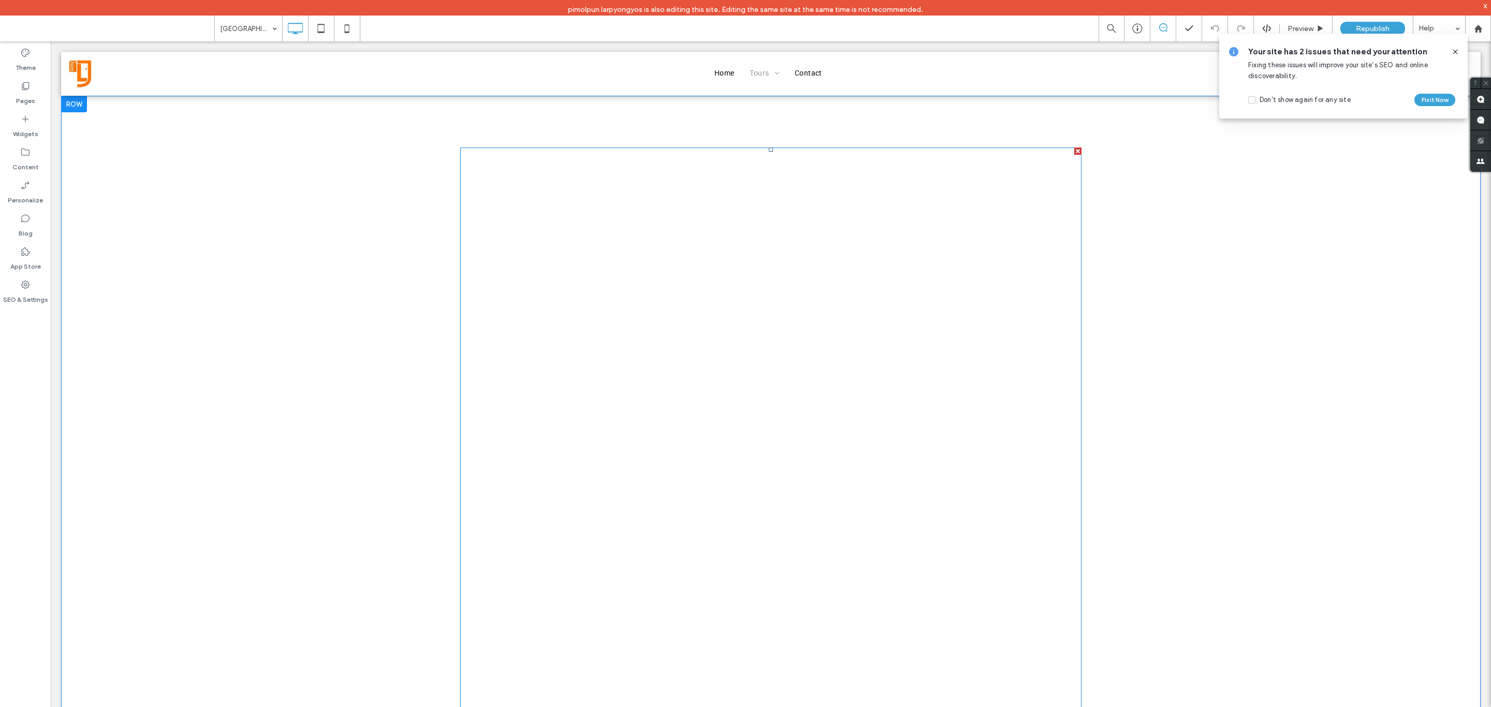
click at [769, 148] on div at bounding box center [771, 150] width 4 height 4
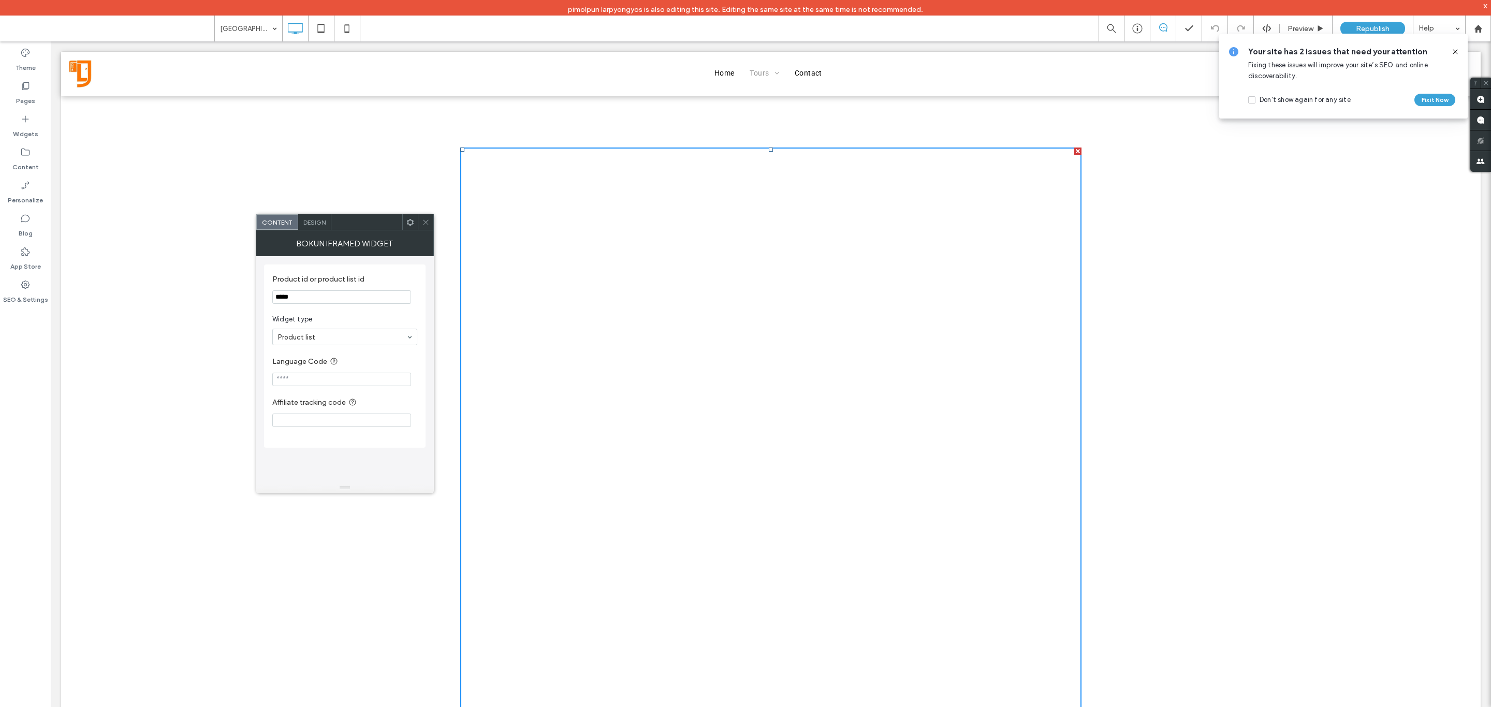
click at [422, 222] on icon at bounding box center [426, 223] width 8 height 8
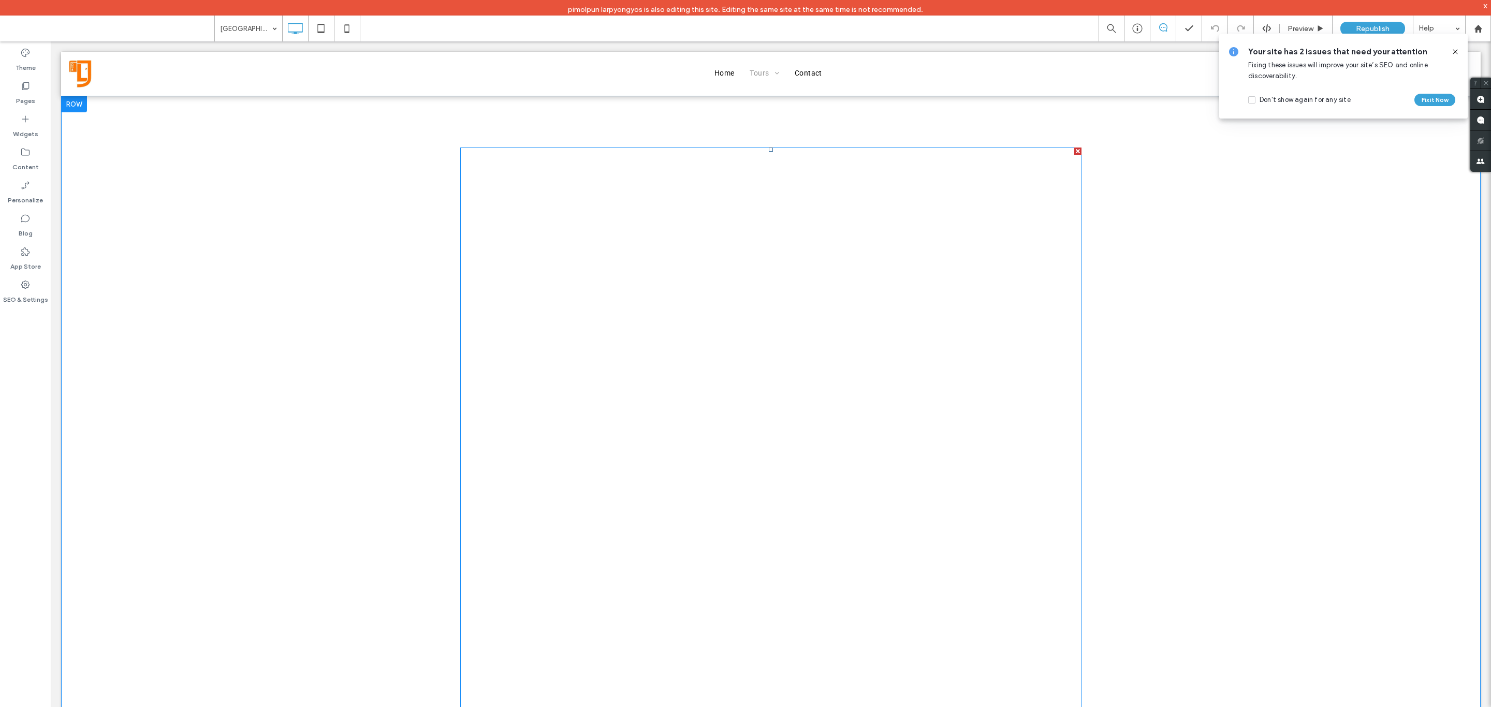
click at [769, 151] on div at bounding box center [771, 150] width 4 height 4
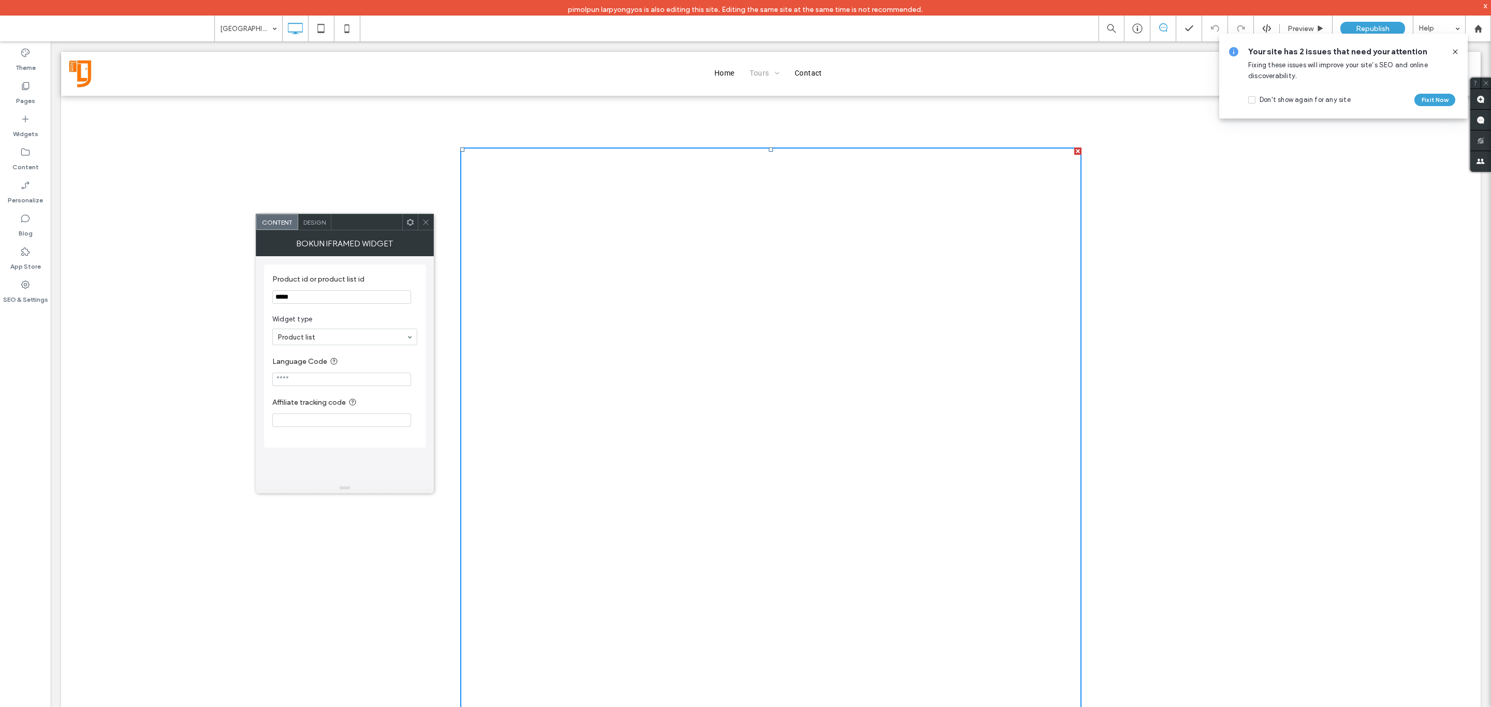
drag, startPoint x: 429, startPoint y: 219, endPoint x: 396, endPoint y: 156, distance: 71.6
click at [429, 219] on icon at bounding box center [426, 223] width 8 height 8
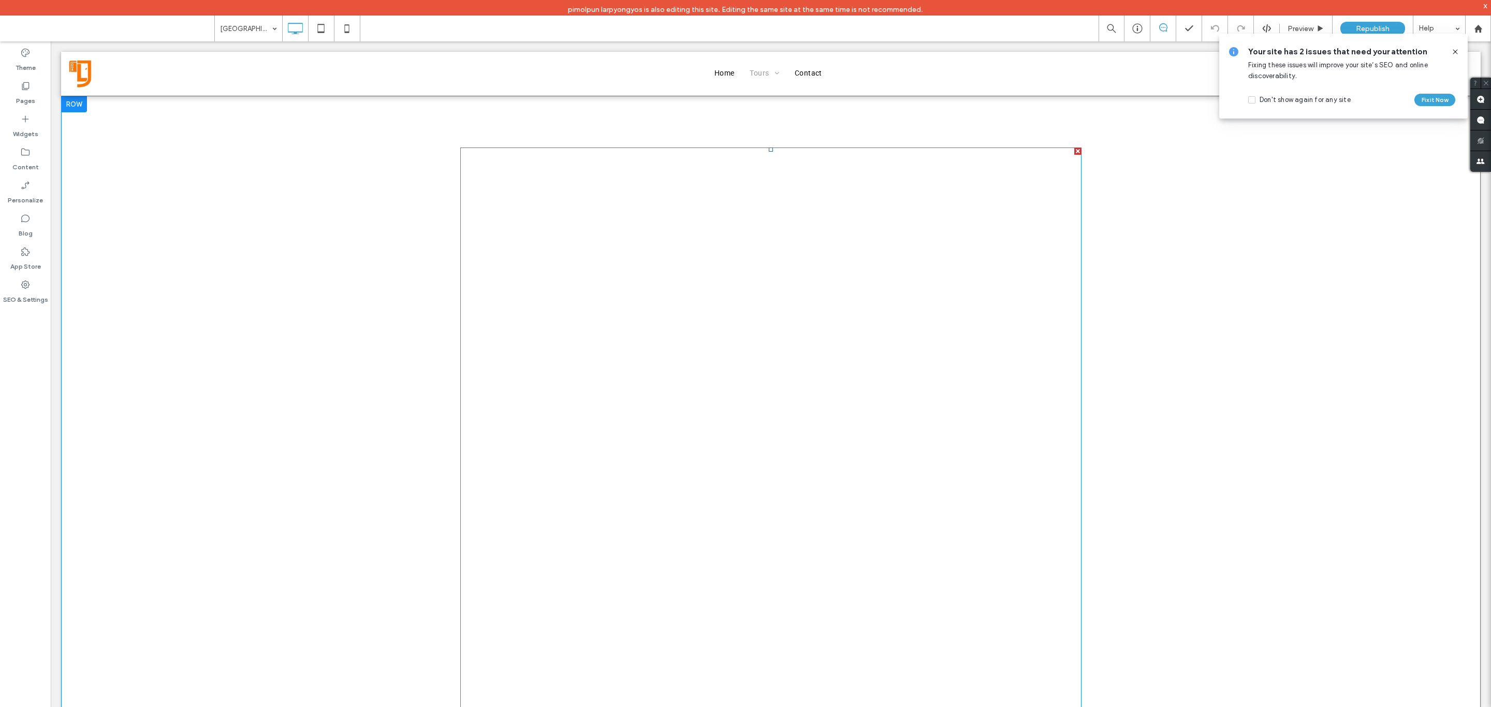
click at [769, 148] on div at bounding box center [771, 150] width 4 height 4
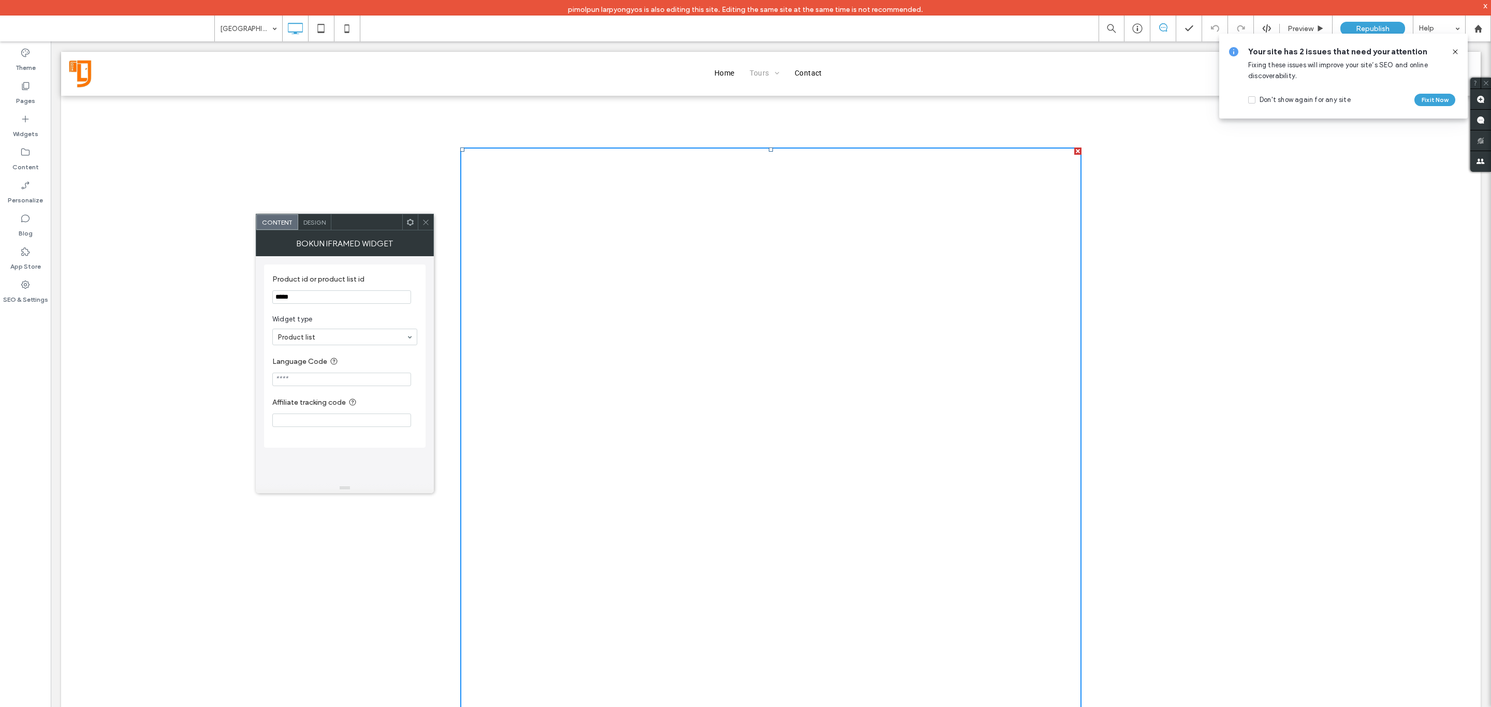
click at [769, 148] on div at bounding box center [771, 150] width 4 height 4
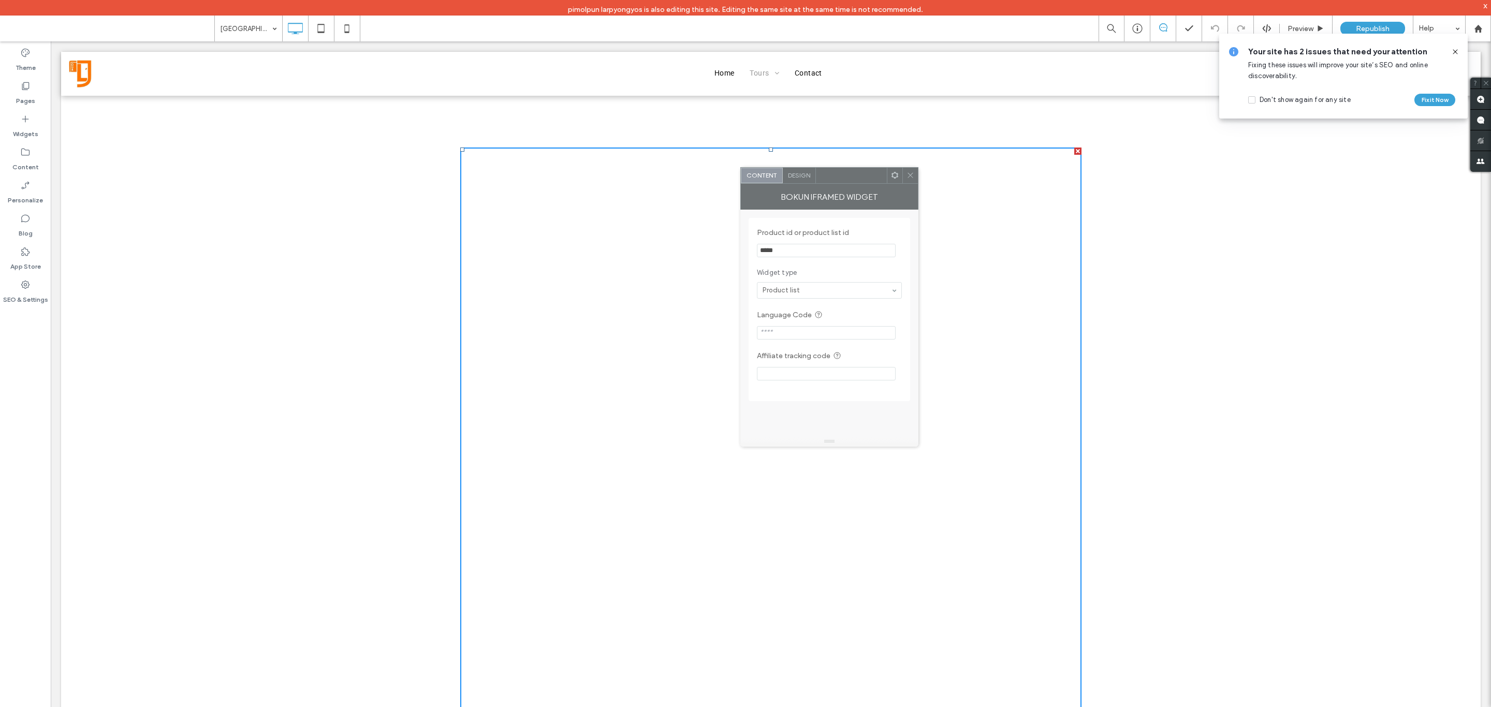
drag, startPoint x: 362, startPoint y: 227, endPoint x: 847, endPoint y: 181, distance: 486.9
click at [847, 181] on div at bounding box center [851, 176] width 71 height 16
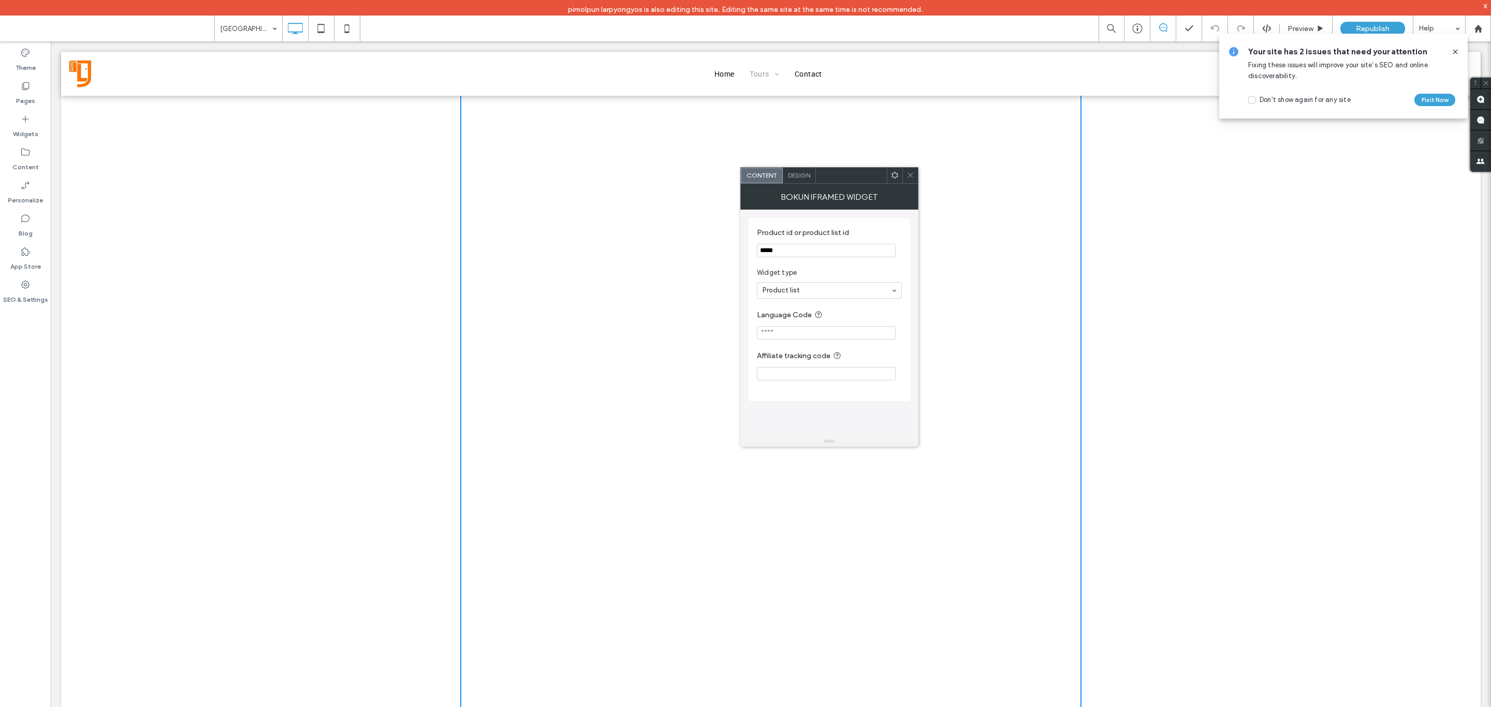
scroll to position [233, 0]
click at [908, 173] on icon at bounding box center [911, 175] width 8 height 8
